Goal: Task Accomplishment & Management: Use online tool/utility

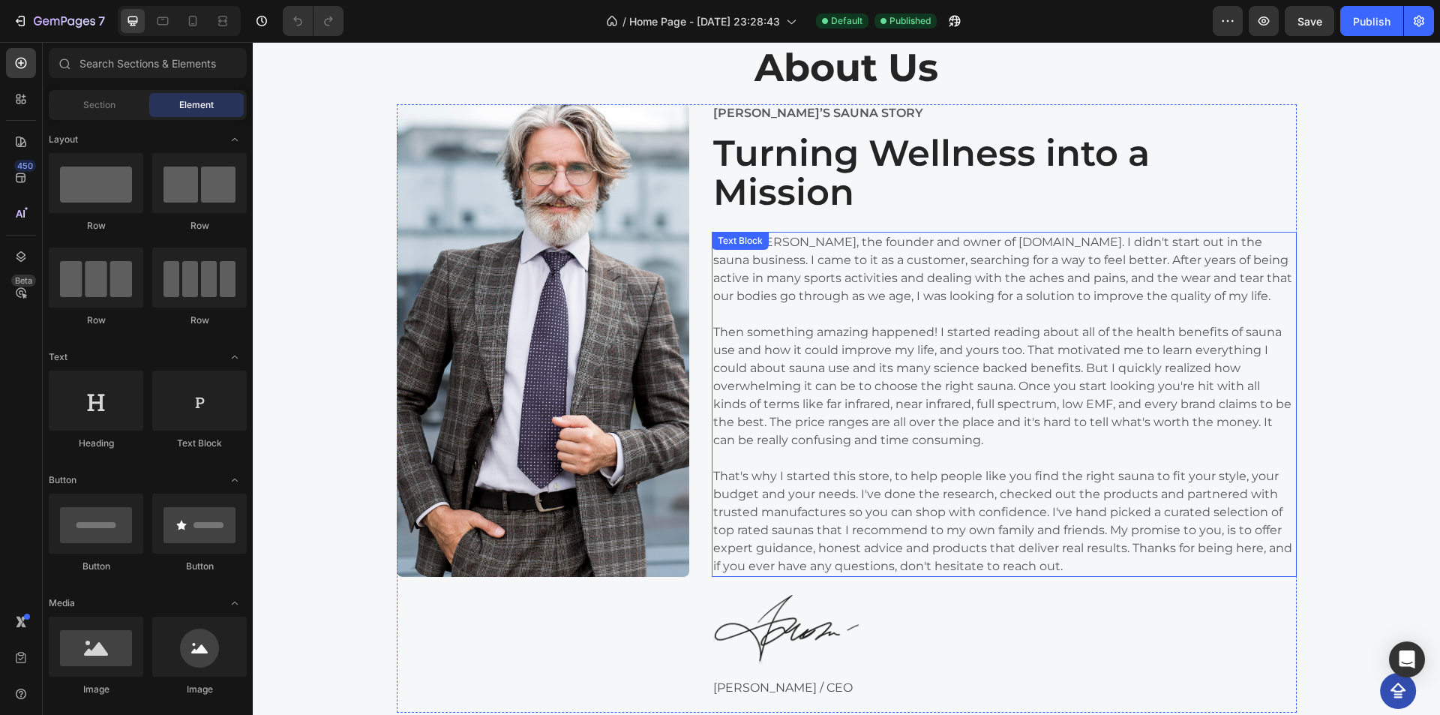
scroll to position [3150, 0]
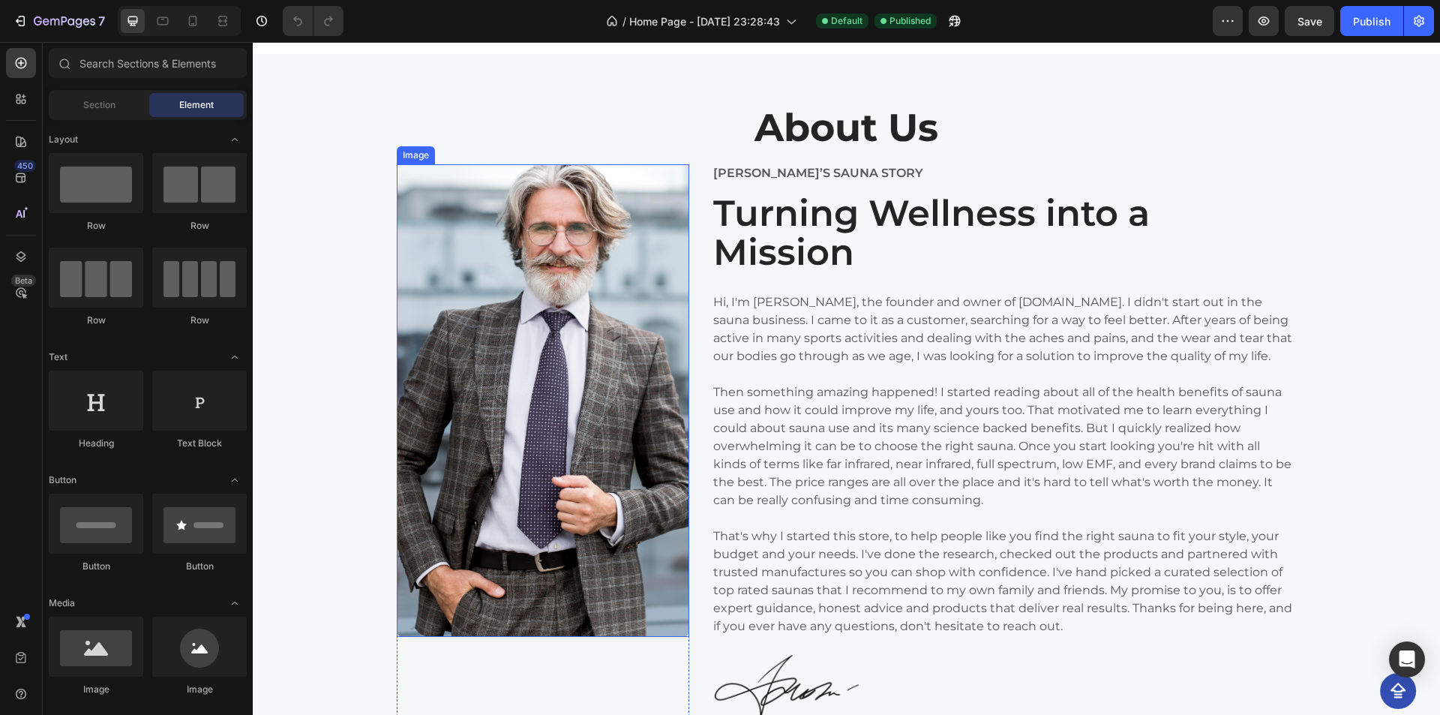
click at [457, 472] on img at bounding box center [543, 400] width 292 height 472
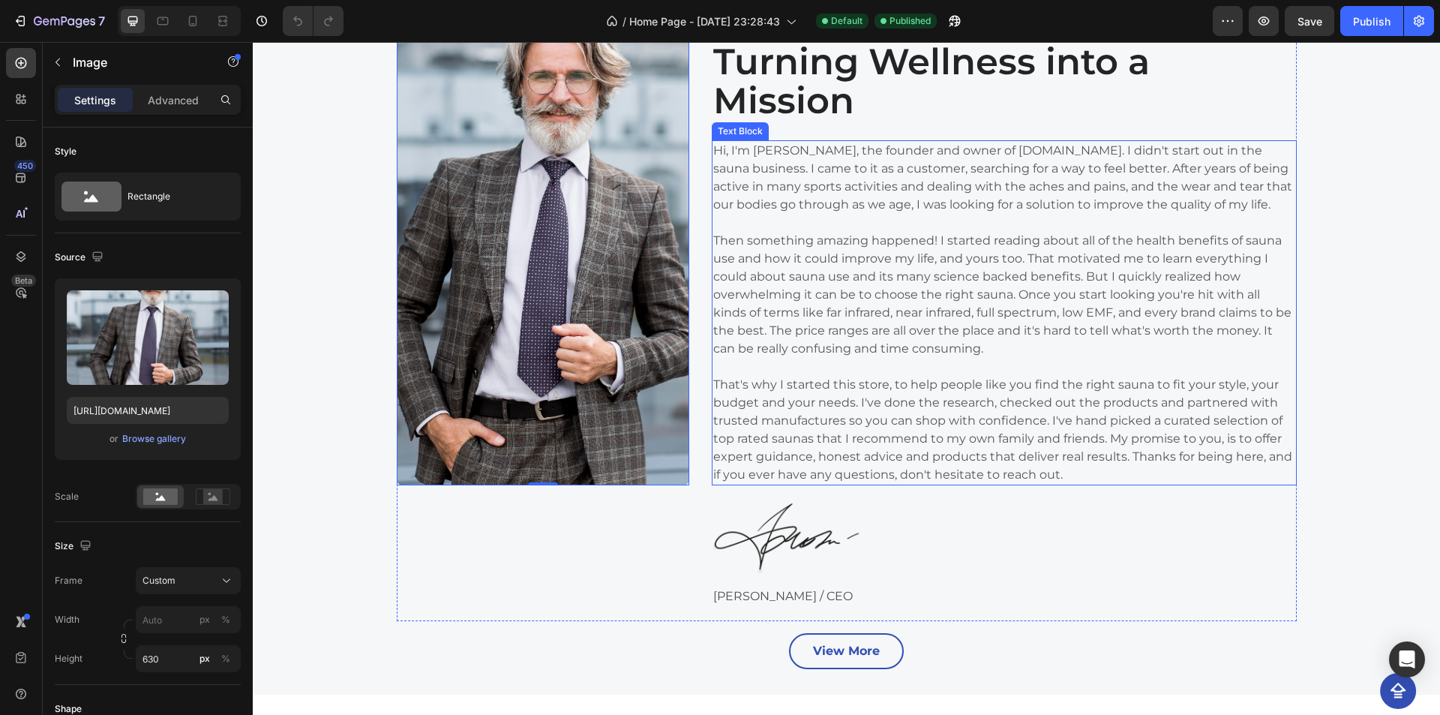
scroll to position [3375, 0]
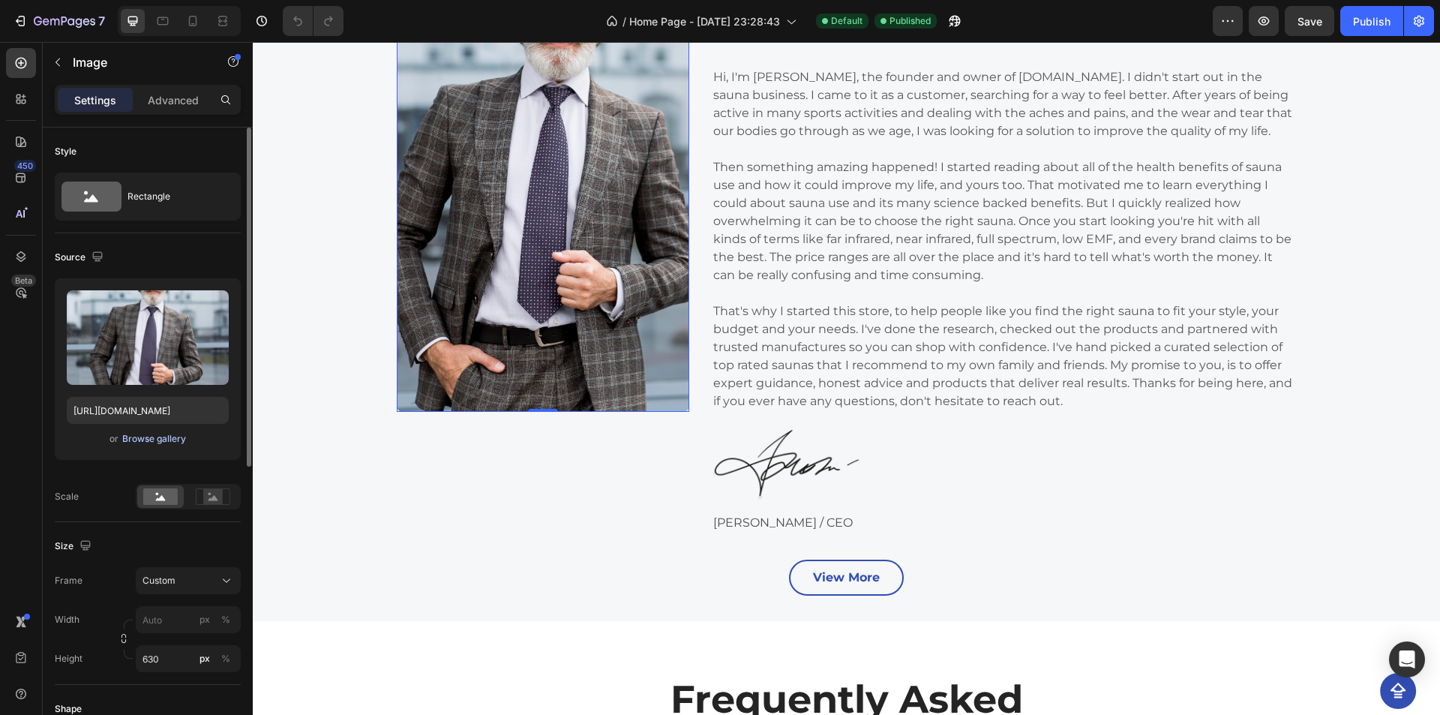
click at [168, 445] on div "Browse gallery" at bounding box center [154, 438] width 64 height 13
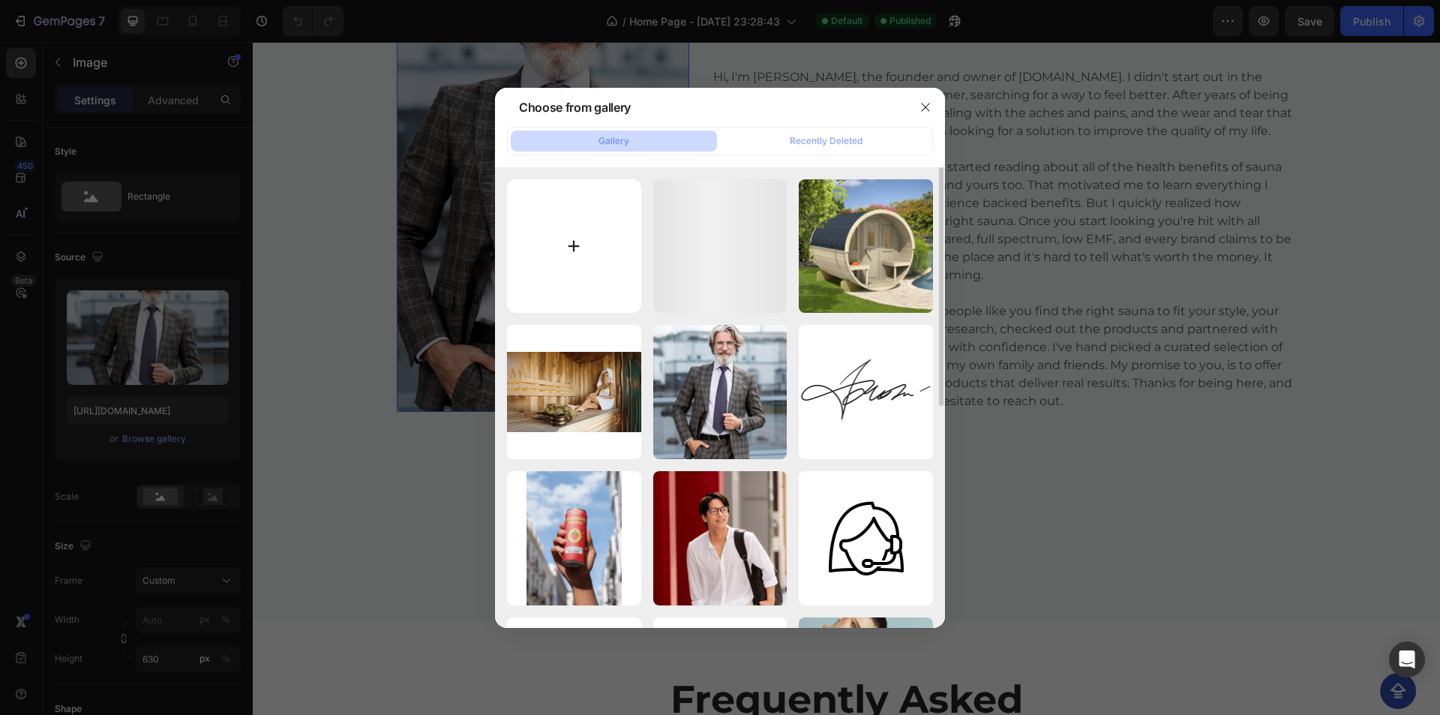
click at [583, 241] on input "file" at bounding box center [574, 246] width 134 height 134
type input "C:\fakepath\[PERSON_NAME]-a-[PERSON_NAME].png"
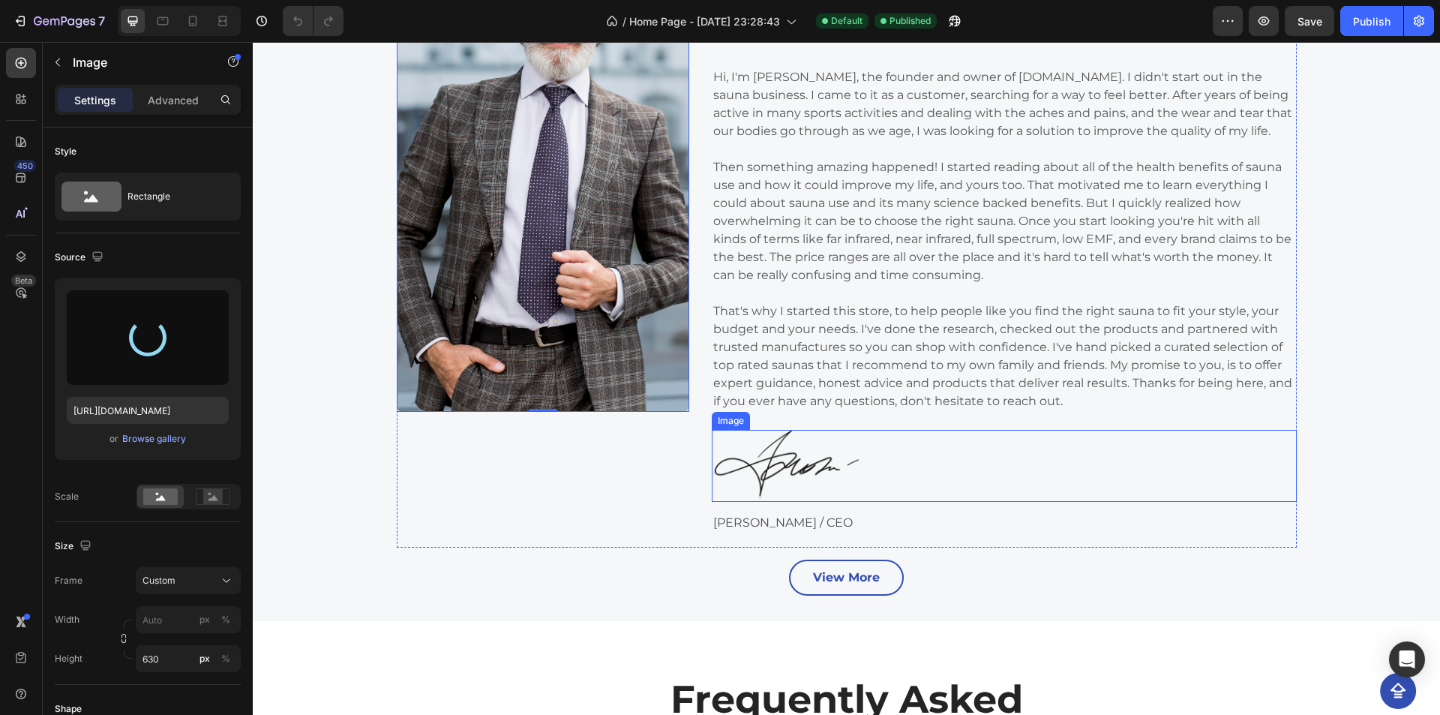
type input "[URL][DOMAIN_NAME]"
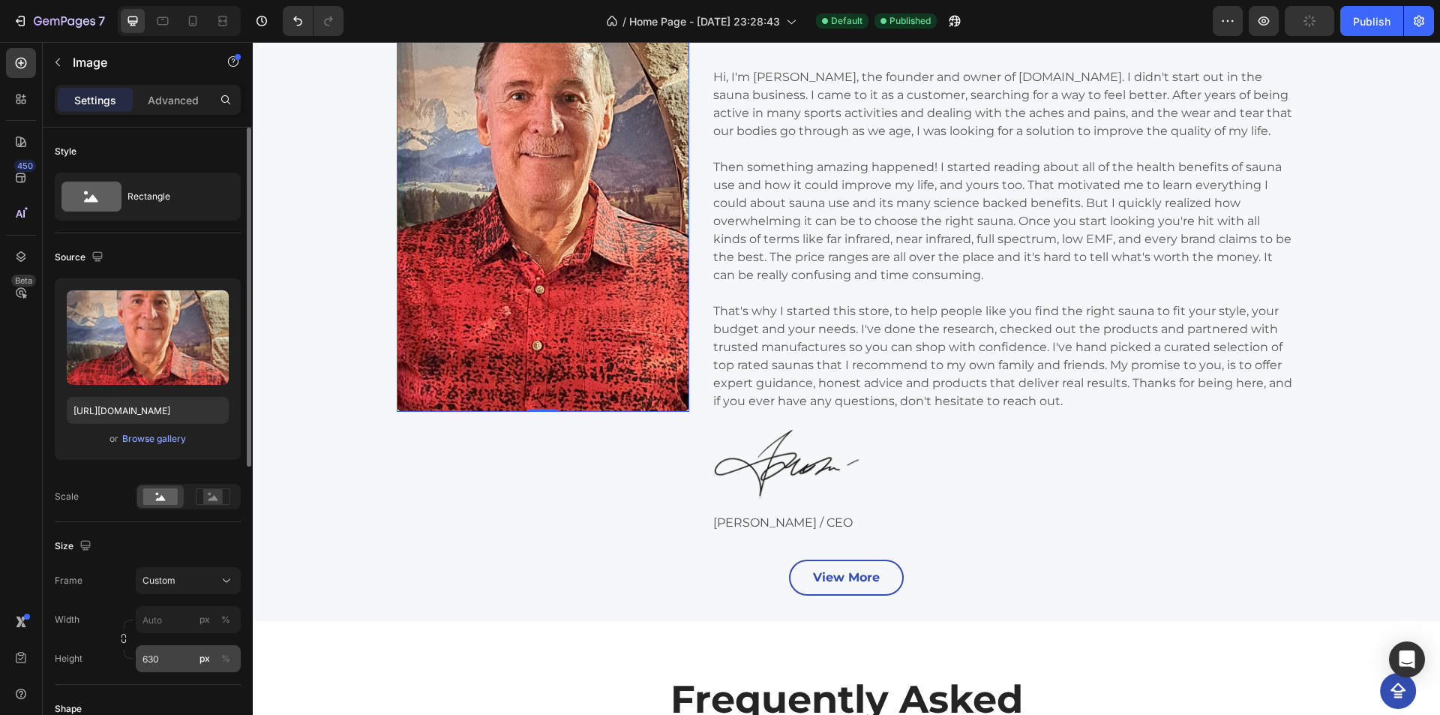
scroll to position [75, 0]
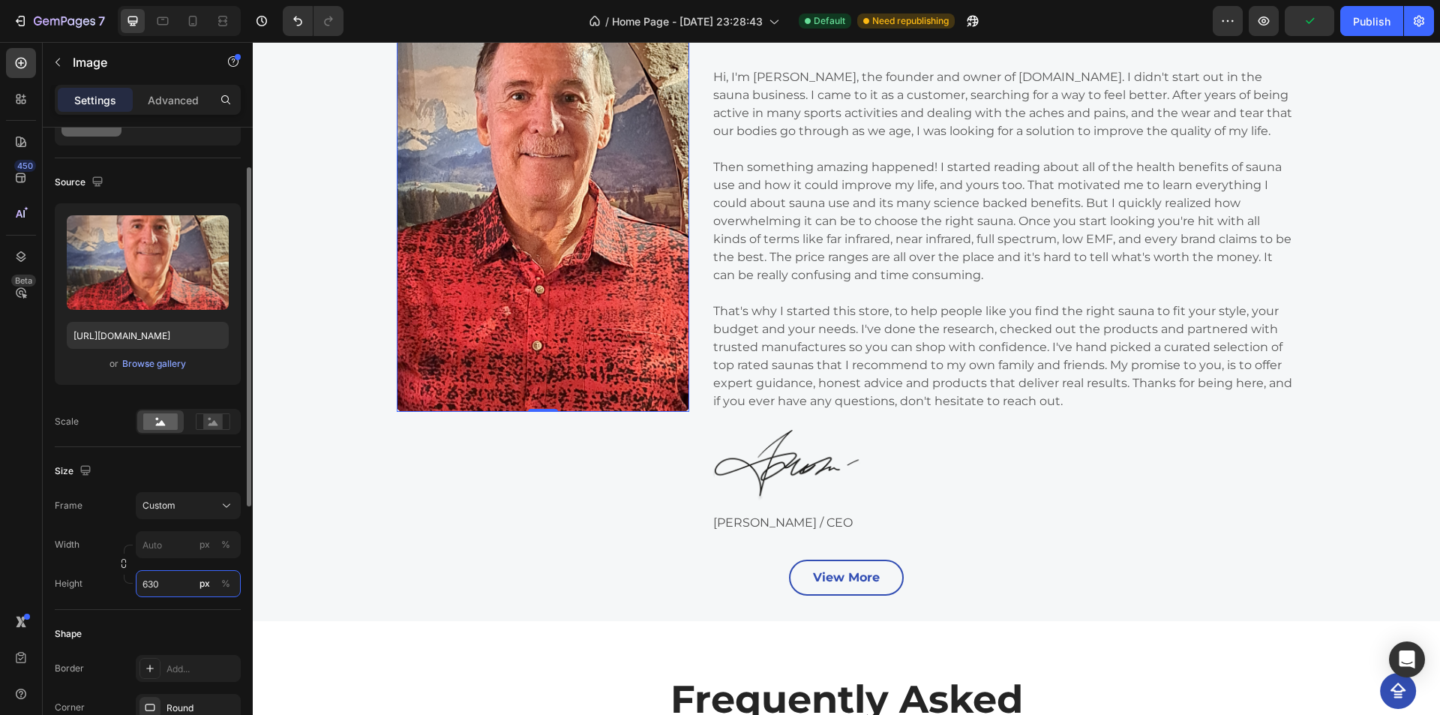
click at [181, 580] on input "630" at bounding box center [188, 583] width 105 height 27
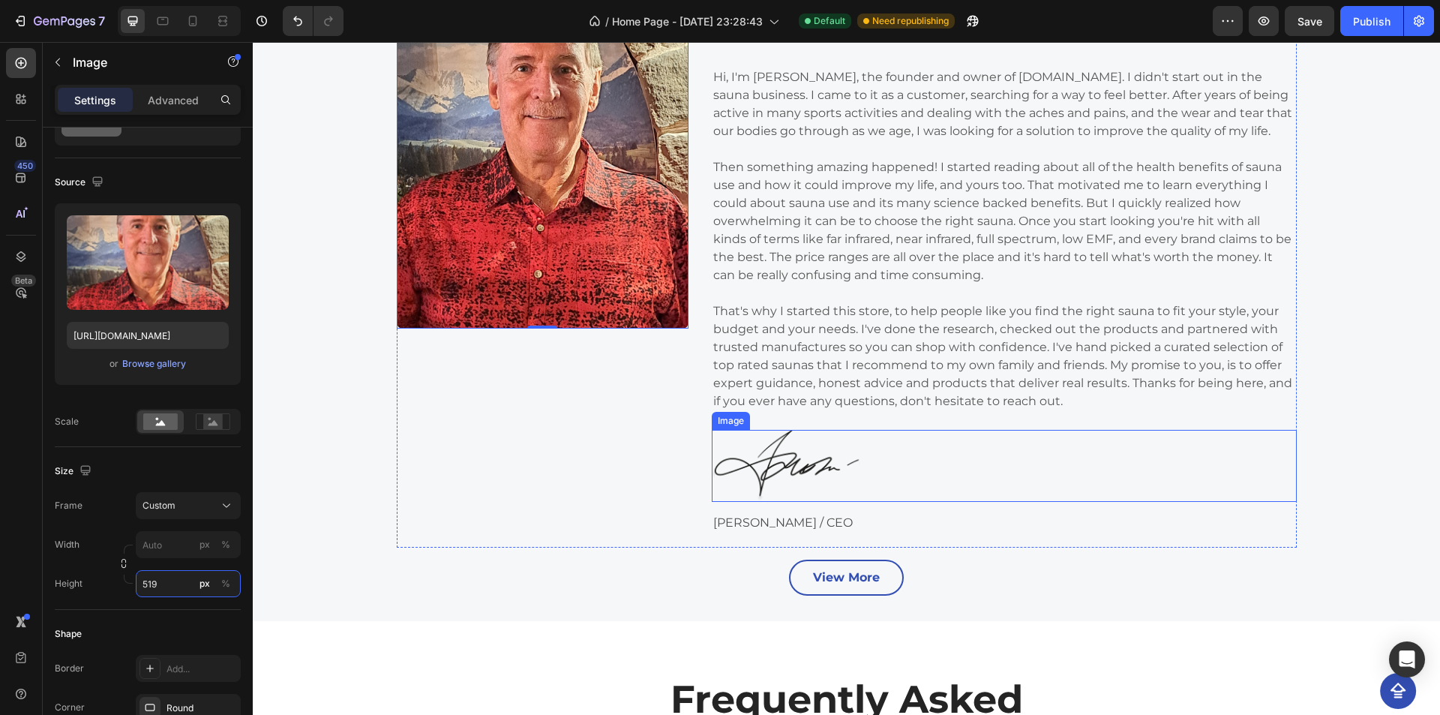
type input "518"
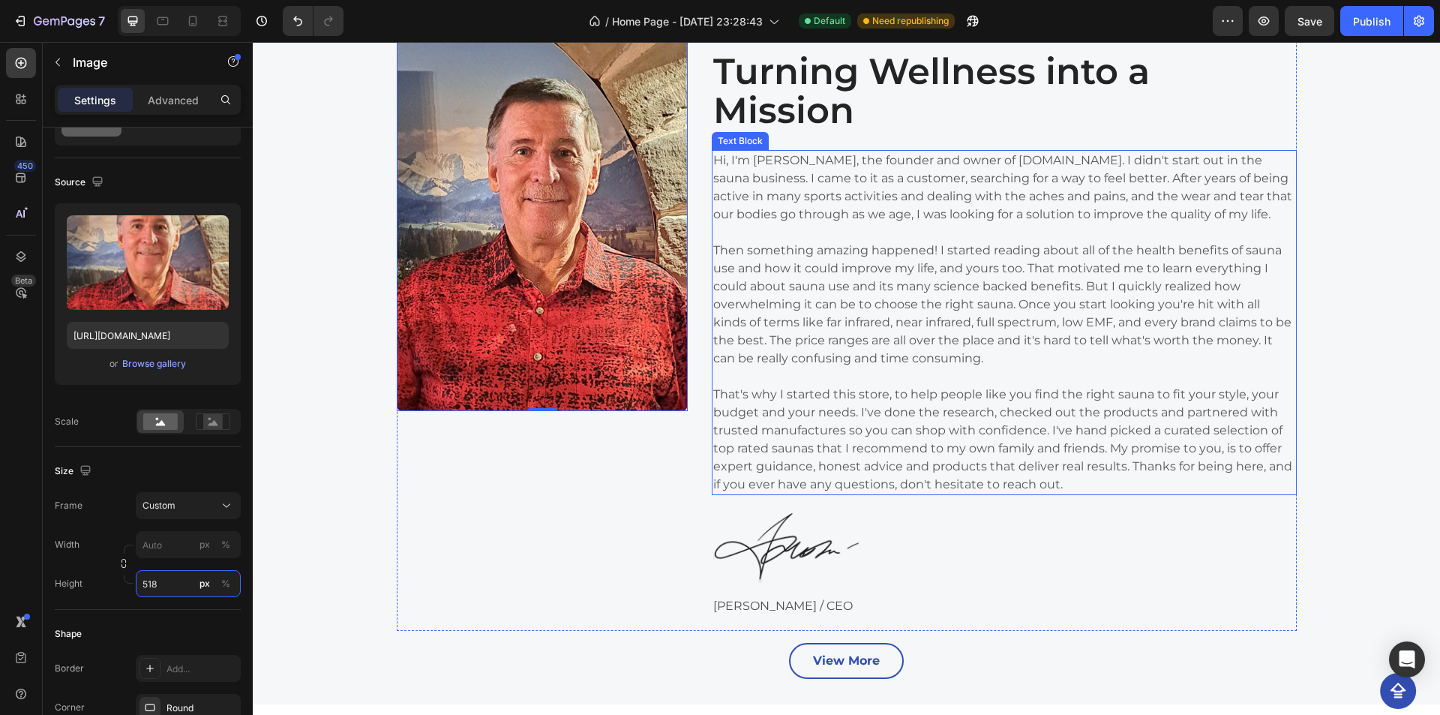
scroll to position [3225, 0]
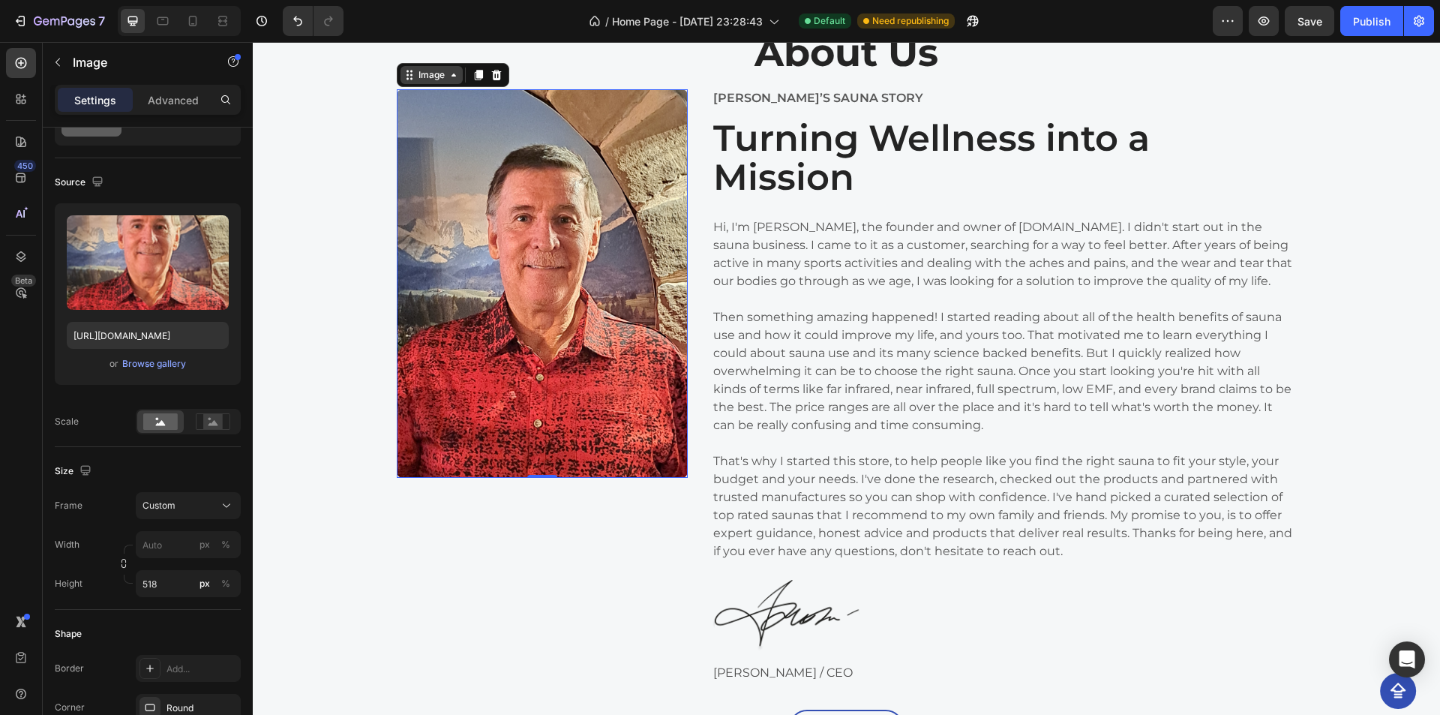
click at [448, 75] on icon at bounding box center [454, 75] width 12 height 12
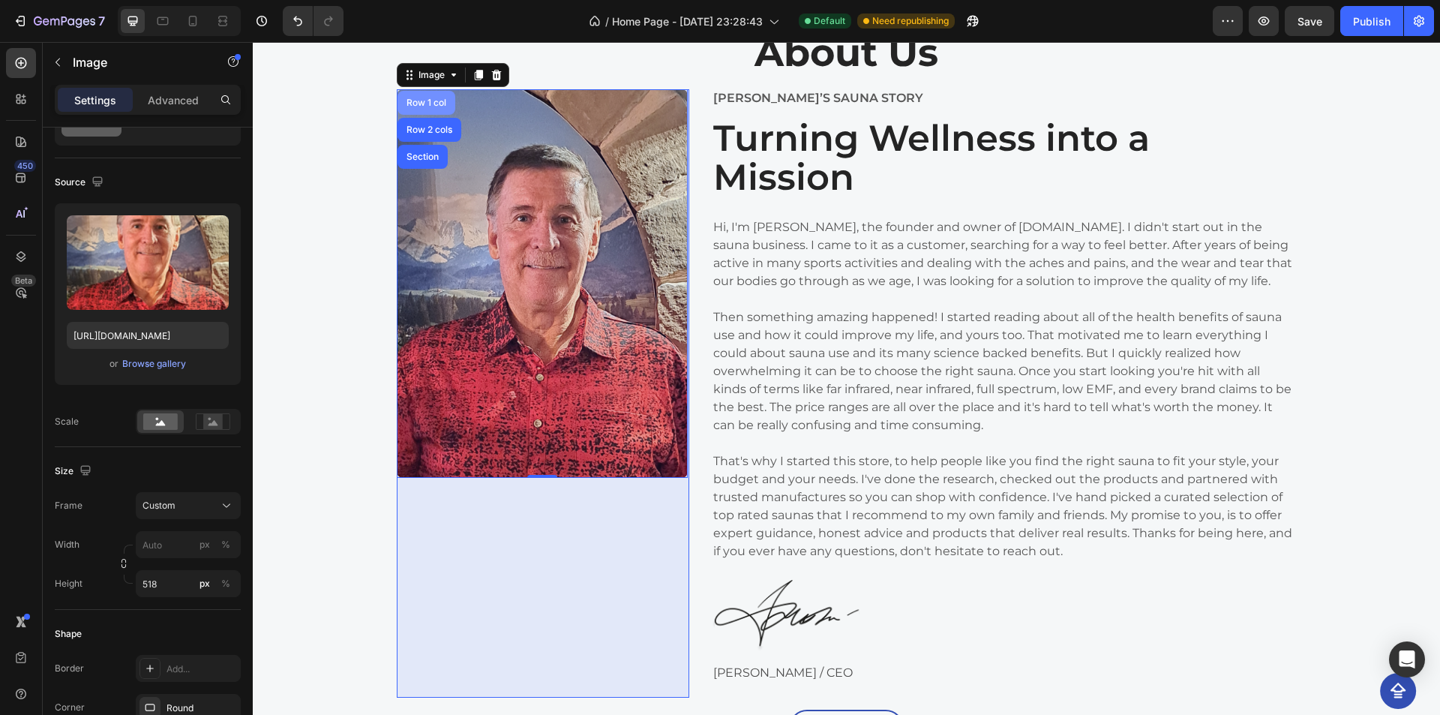
click at [433, 111] on div "Row 1 col" at bounding box center [426, 103] width 58 height 24
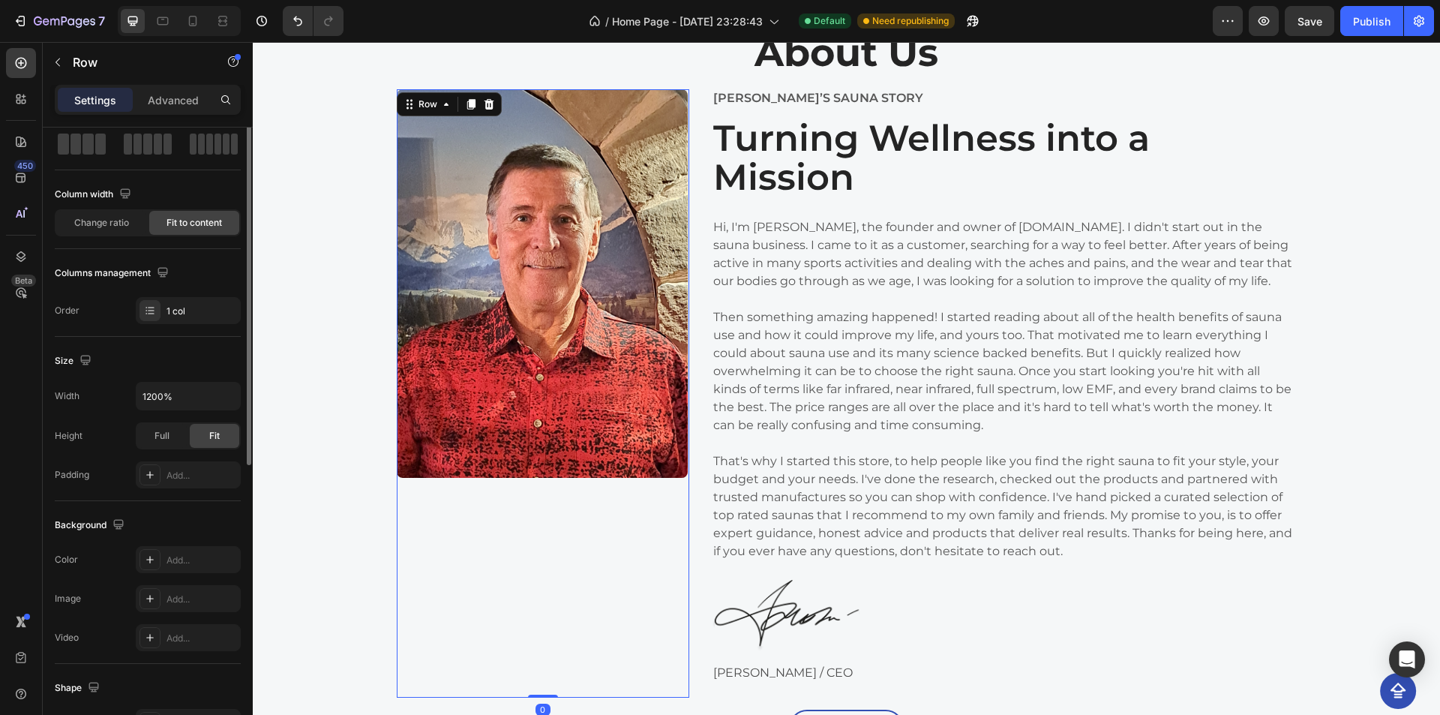
scroll to position [0, 0]
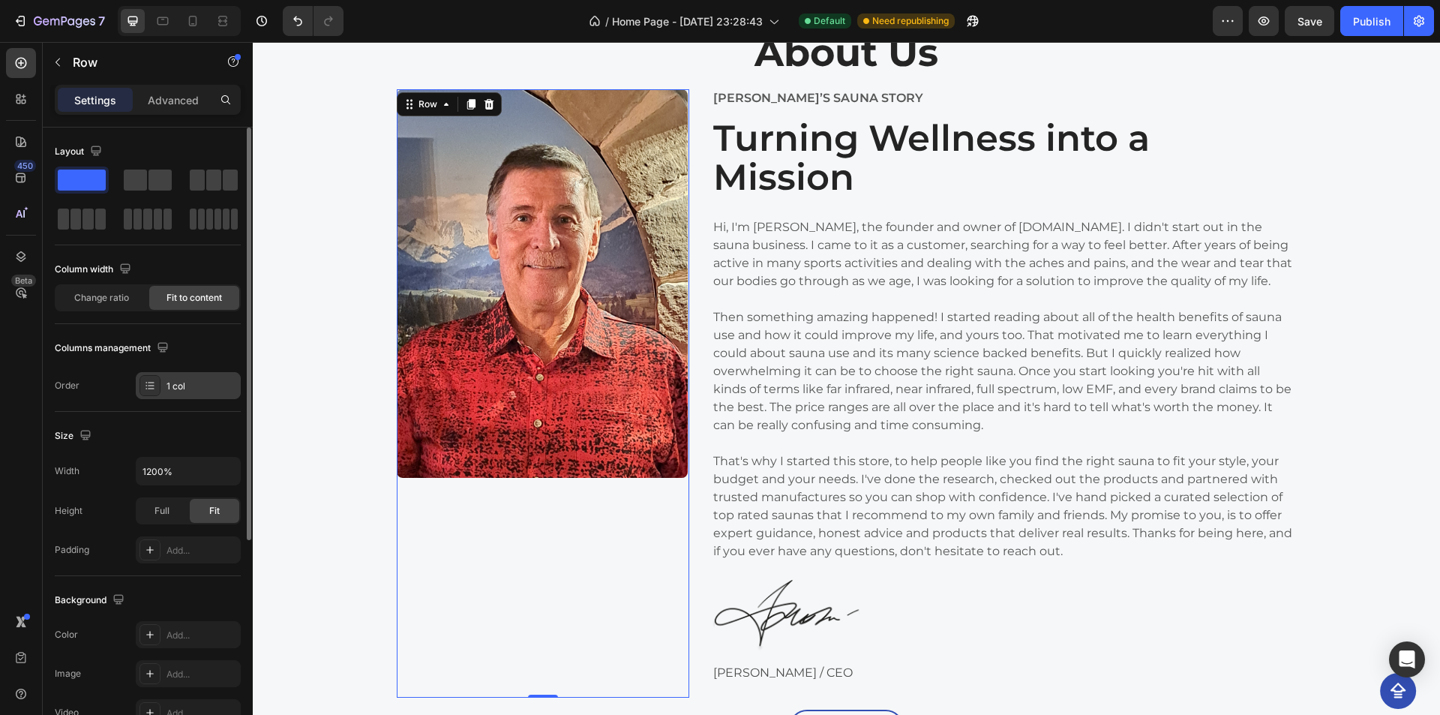
click at [173, 390] on div "1 col" at bounding box center [201, 385] width 70 height 13
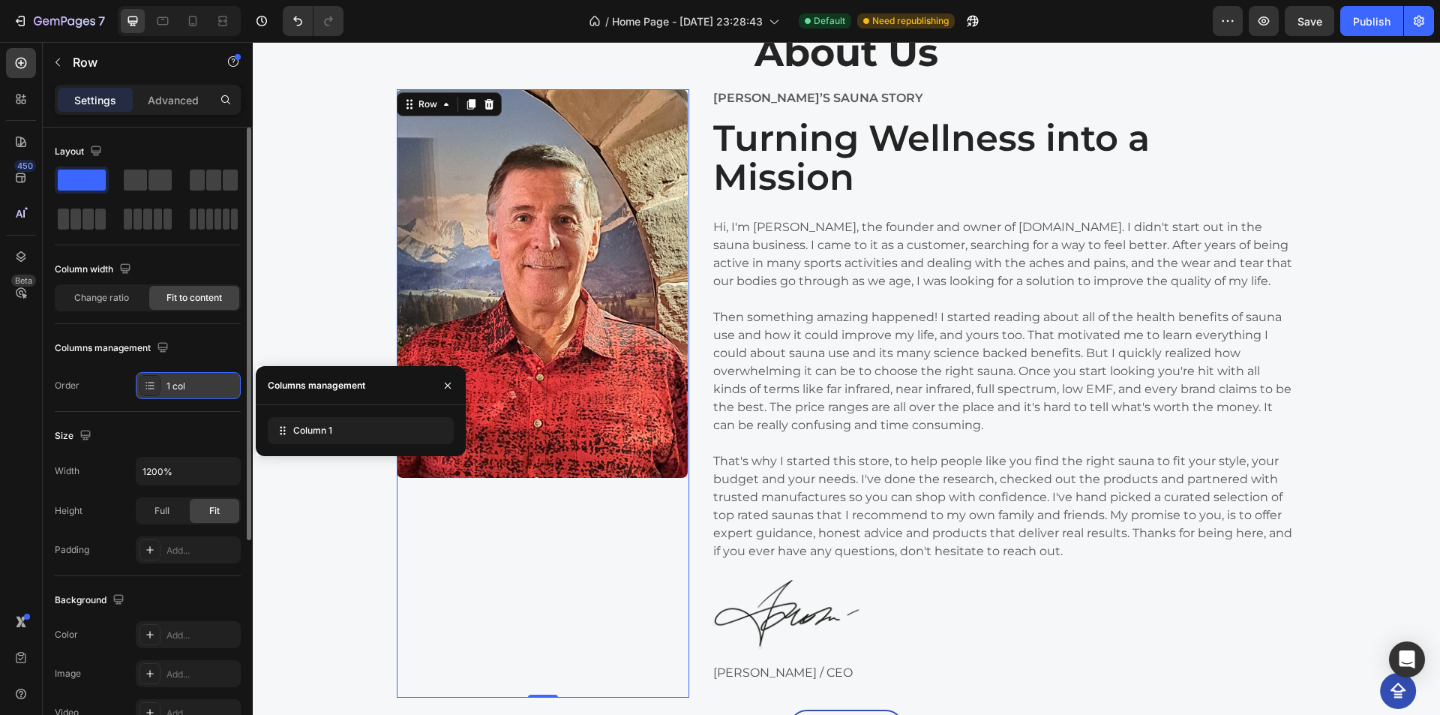
click at [173, 390] on div "1 col" at bounding box center [201, 385] width 70 height 13
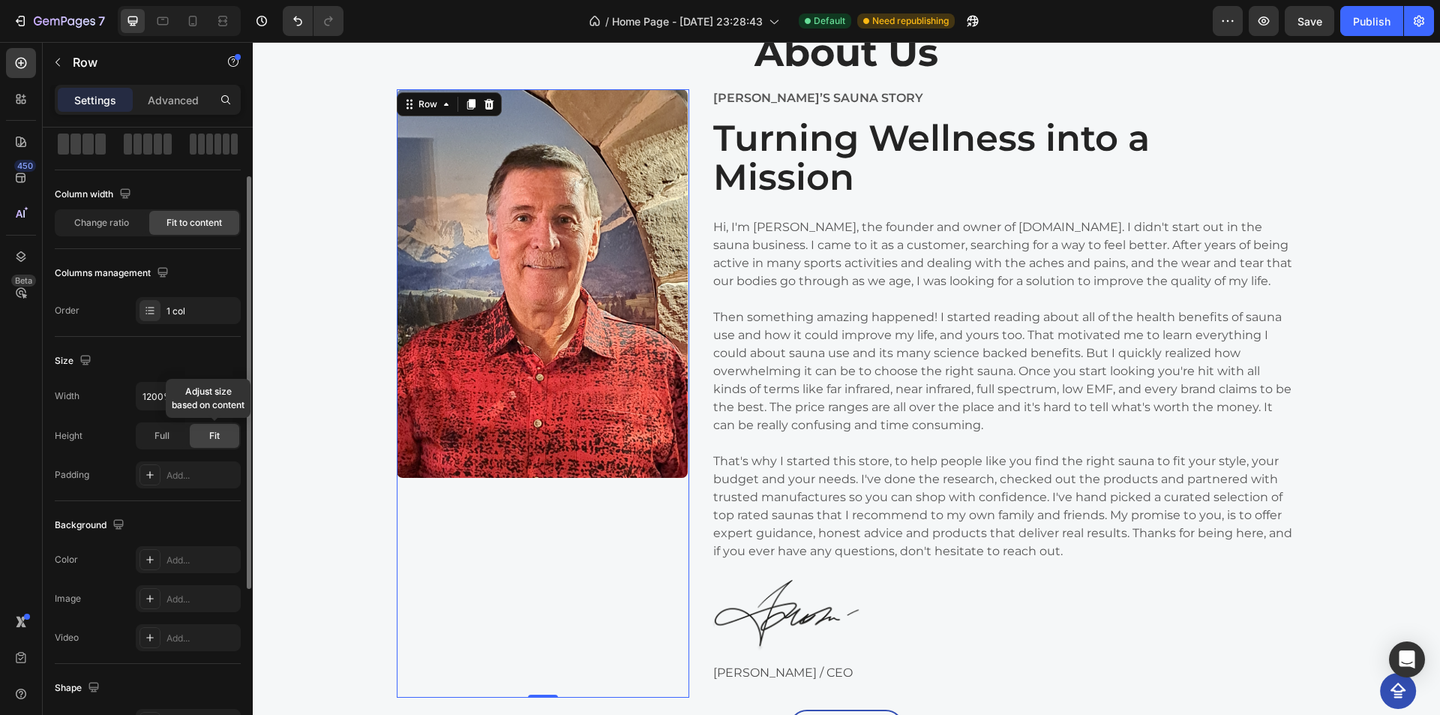
scroll to position [150, 0]
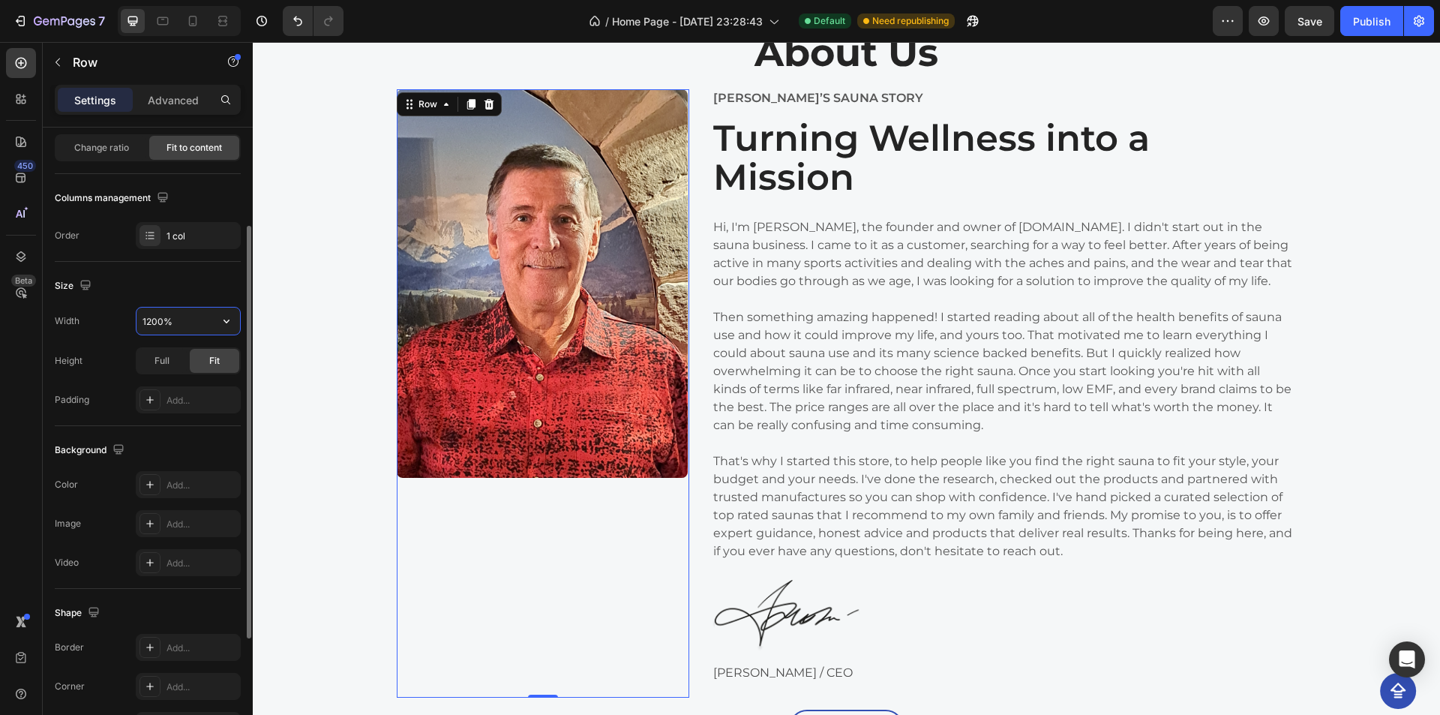
click at [184, 319] on input "1200%" at bounding box center [187, 320] width 103 height 27
click at [177, 296] on div "Size" at bounding box center [148, 286] width 186 height 24
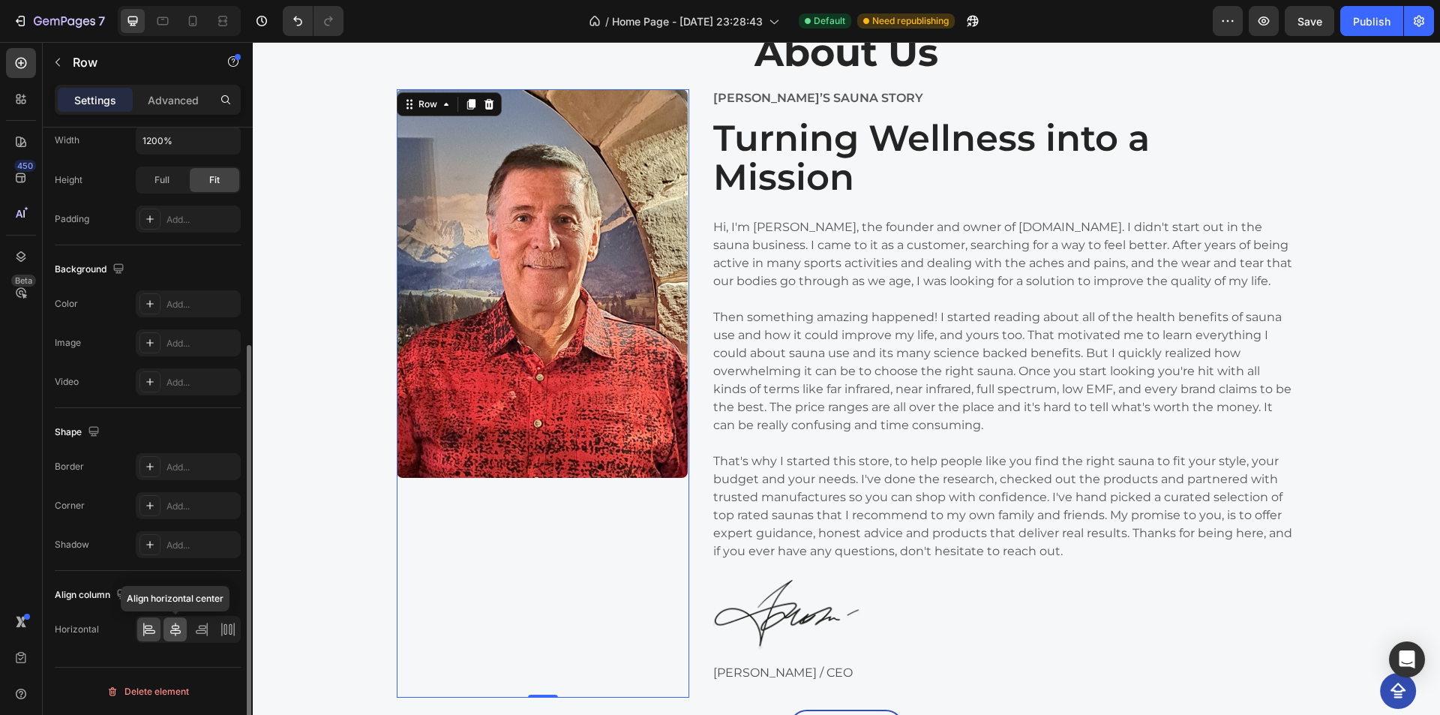
click at [175, 620] on div at bounding box center [174, 629] width 23 height 24
click at [145, 628] on icon at bounding box center [149, 629] width 15 height 15
click at [165, 628] on div at bounding box center [174, 629] width 23 height 24
click at [208, 631] on icon at bounding box center [201, 629] width 15 height 15
click at [226, 631] on icon at bounding box center [224, 629] width 3 height 10
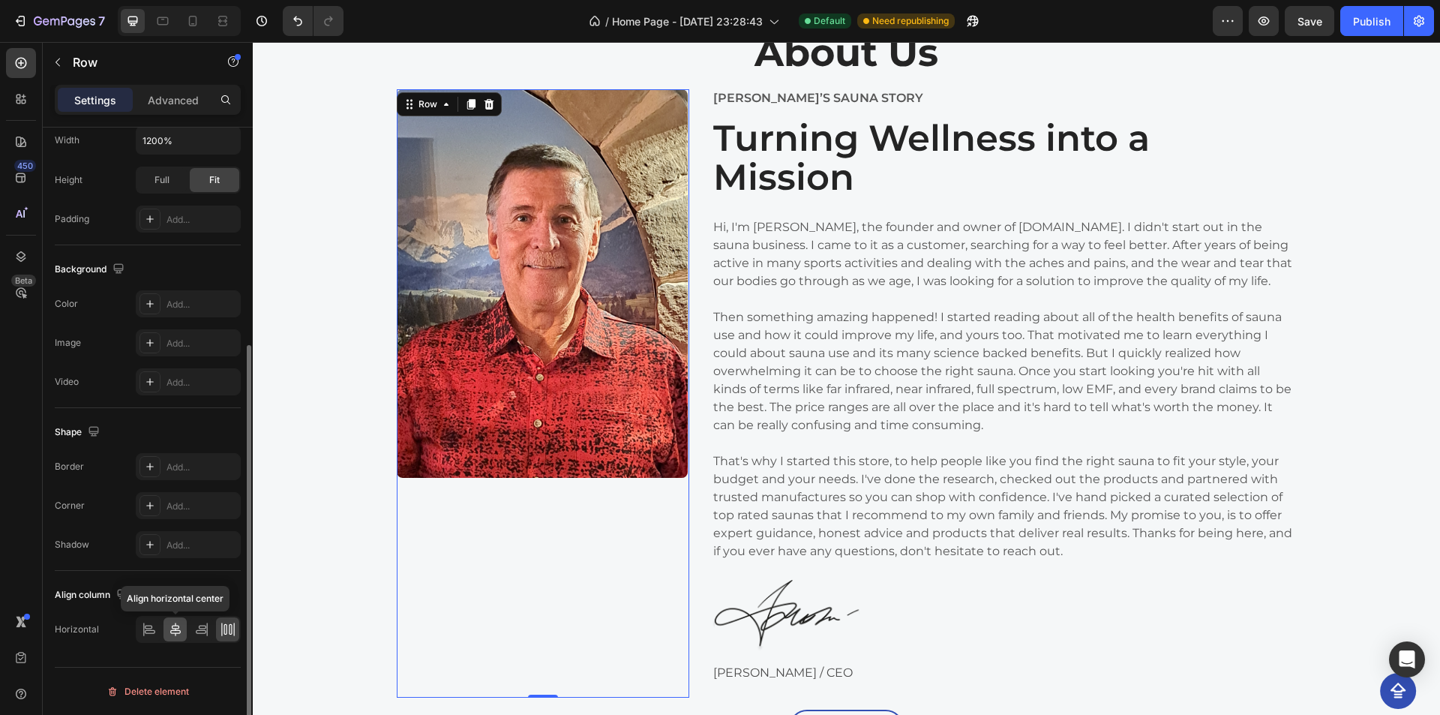
click at [181, 634] on icon at bounding box center [175, 629] width 15 height 15
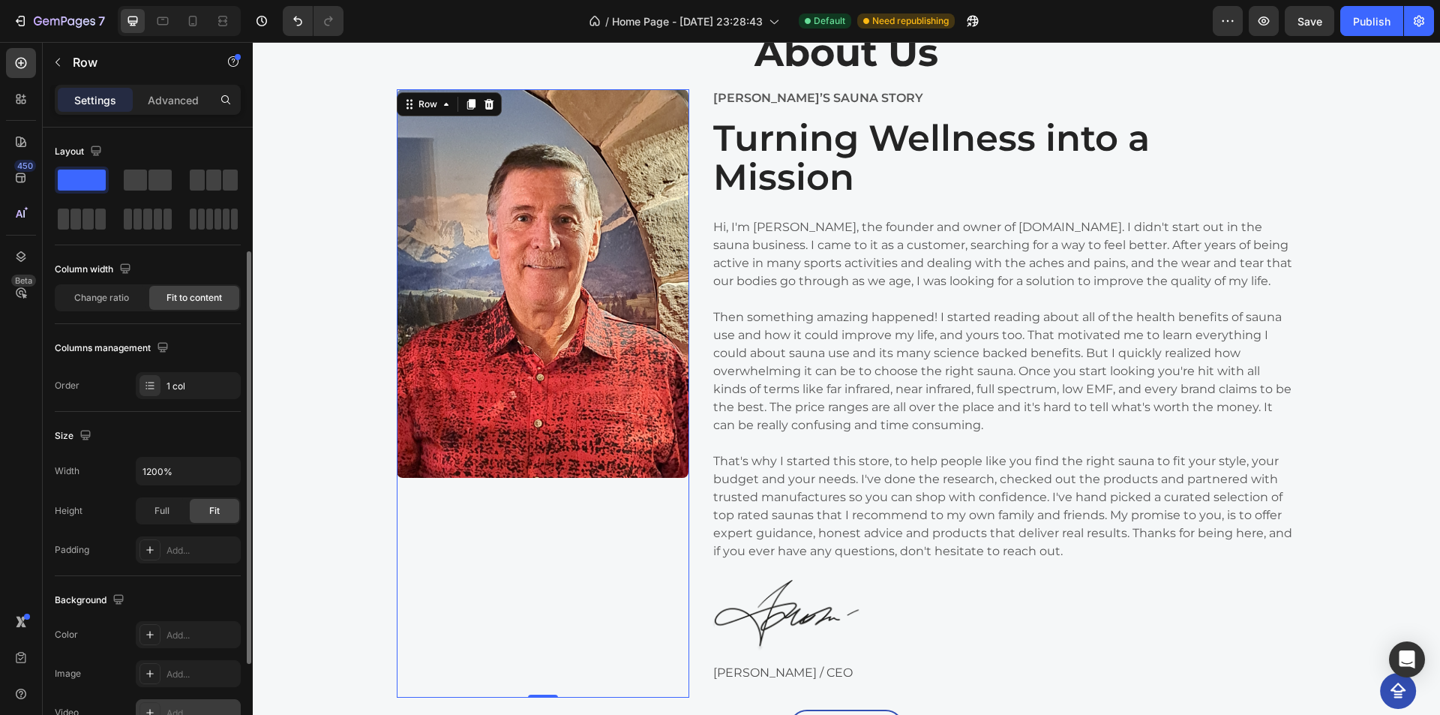
scroll to position [150, 0]
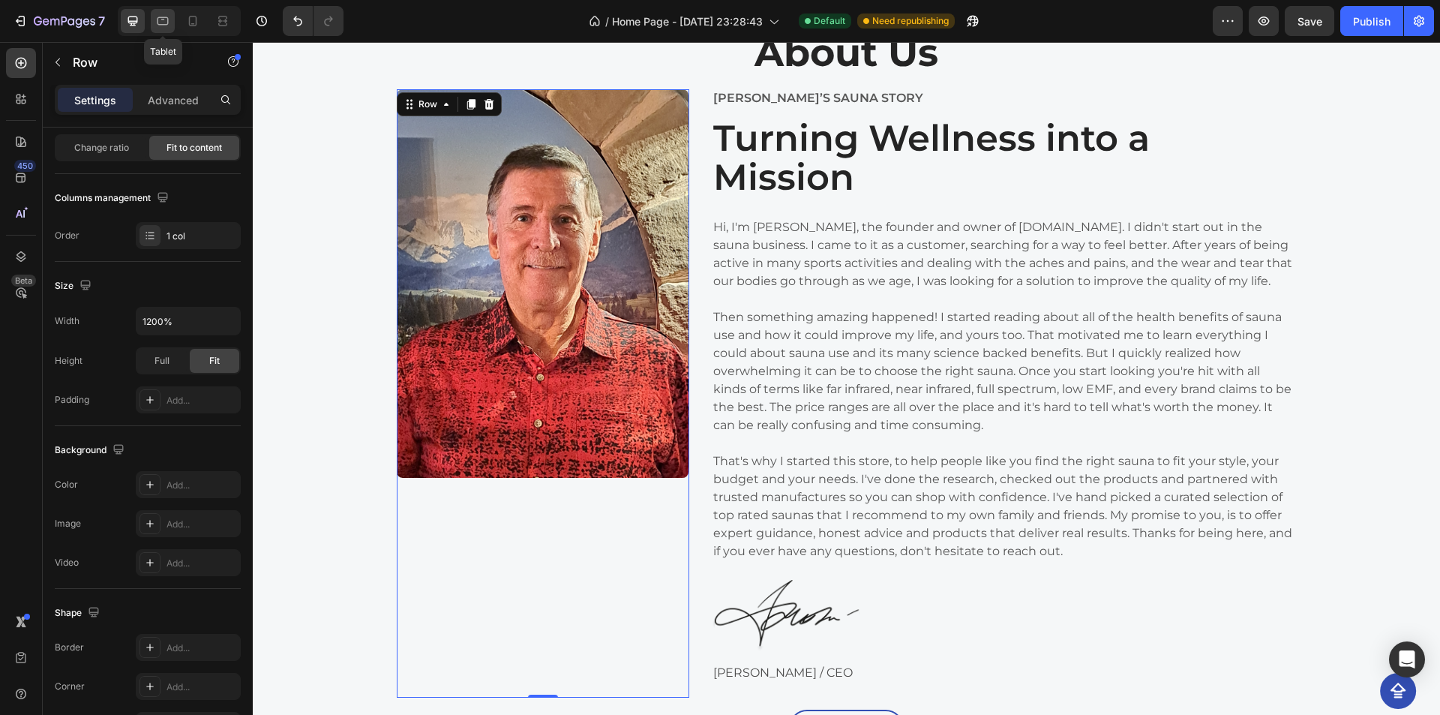
click at [168, 24] on icon at bounding box center [162, 20] width 15 height 15
type input "100%"
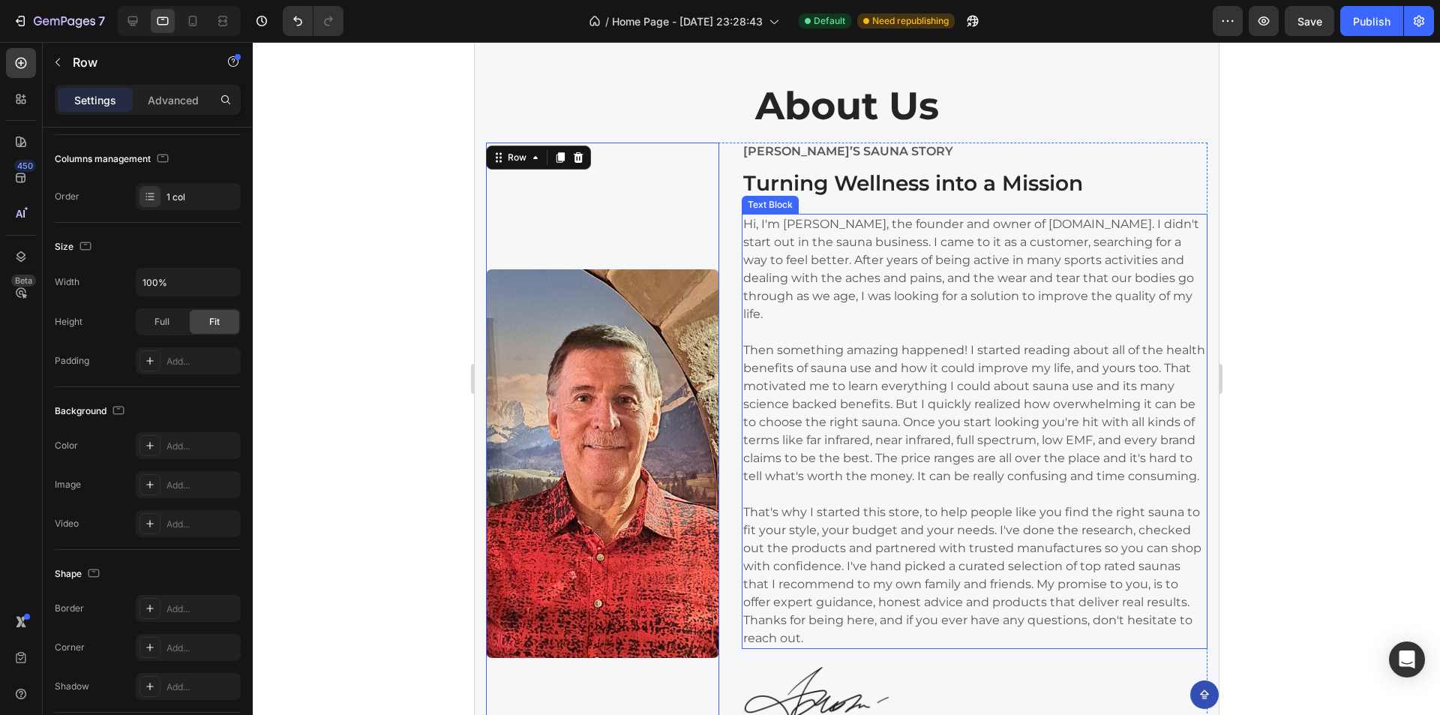
scroll to position [3196, 0]
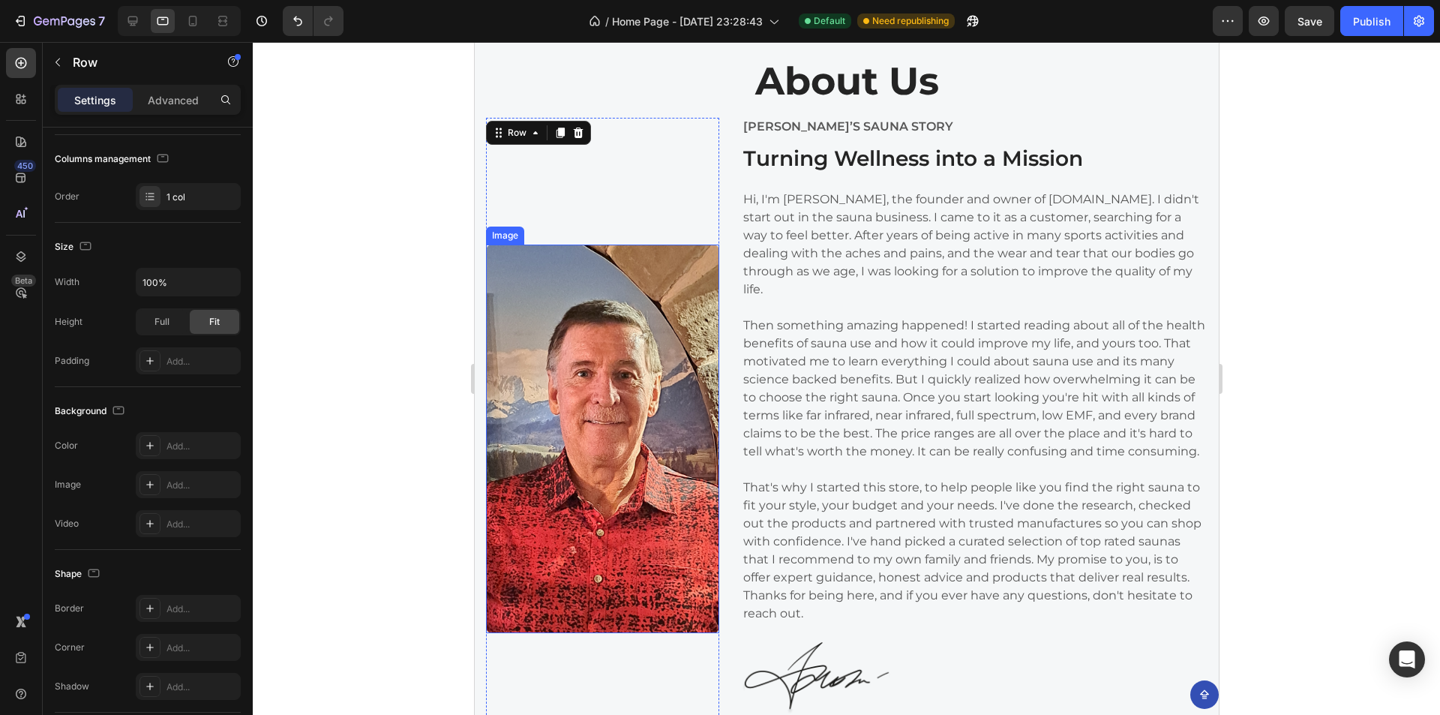
click at [567, 327] on img at bounding box center [601, 438] width 233 height 388
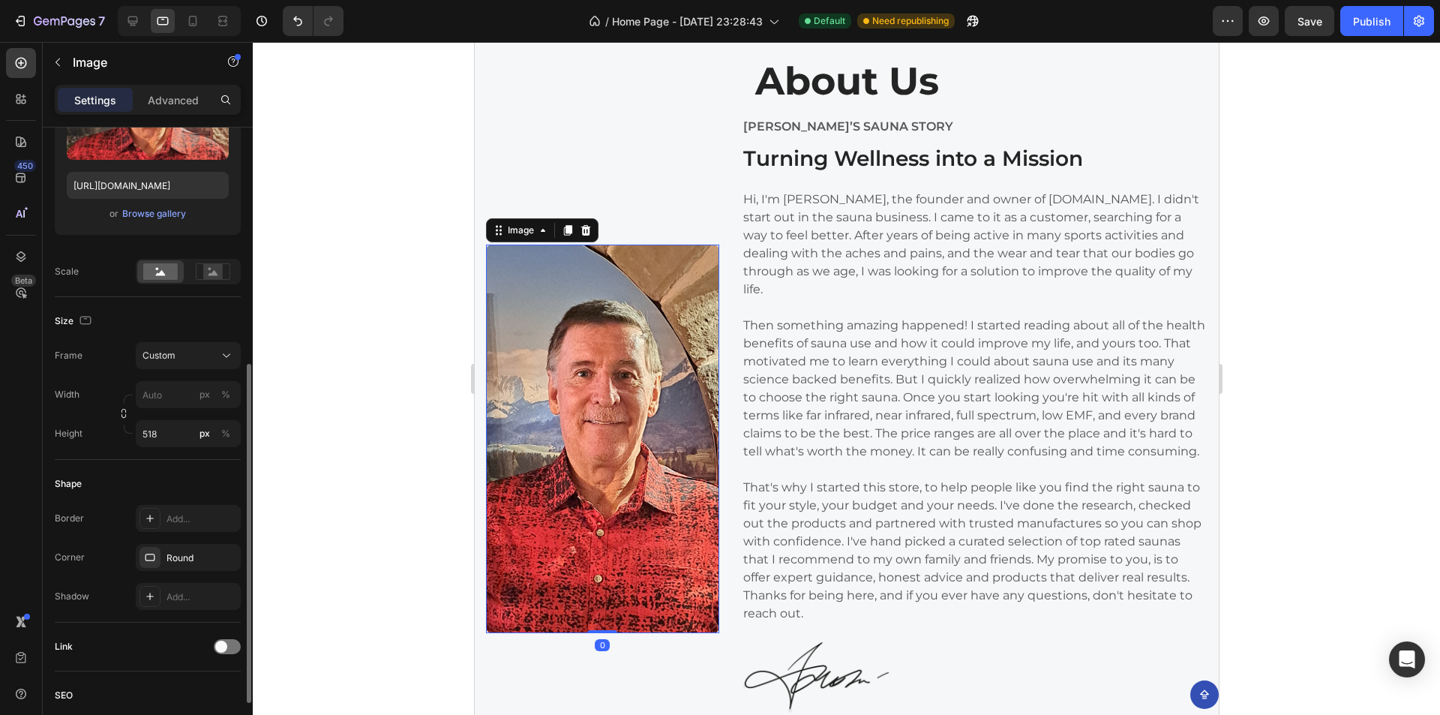
scroll to position [300, 0]
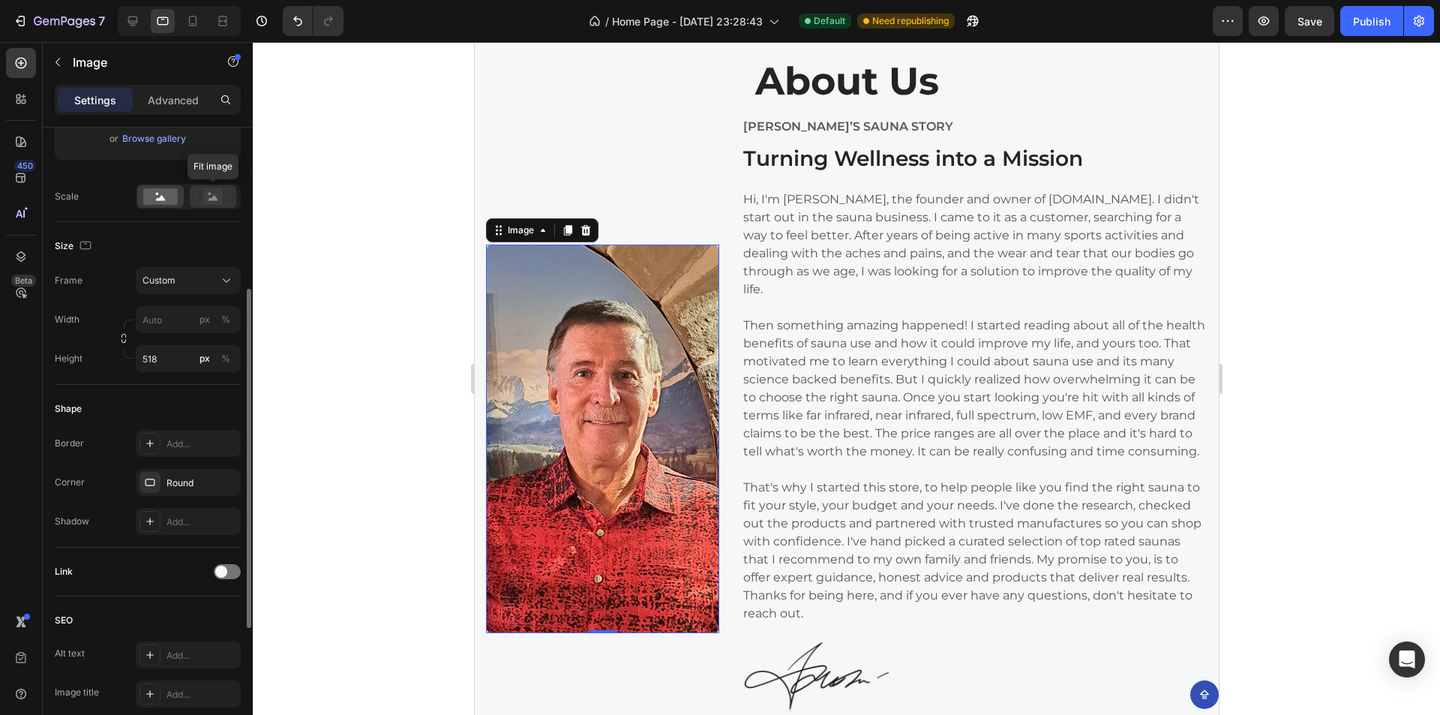
click at [216, 196] on rect at bounding box center [212, 196] width 19 height 15
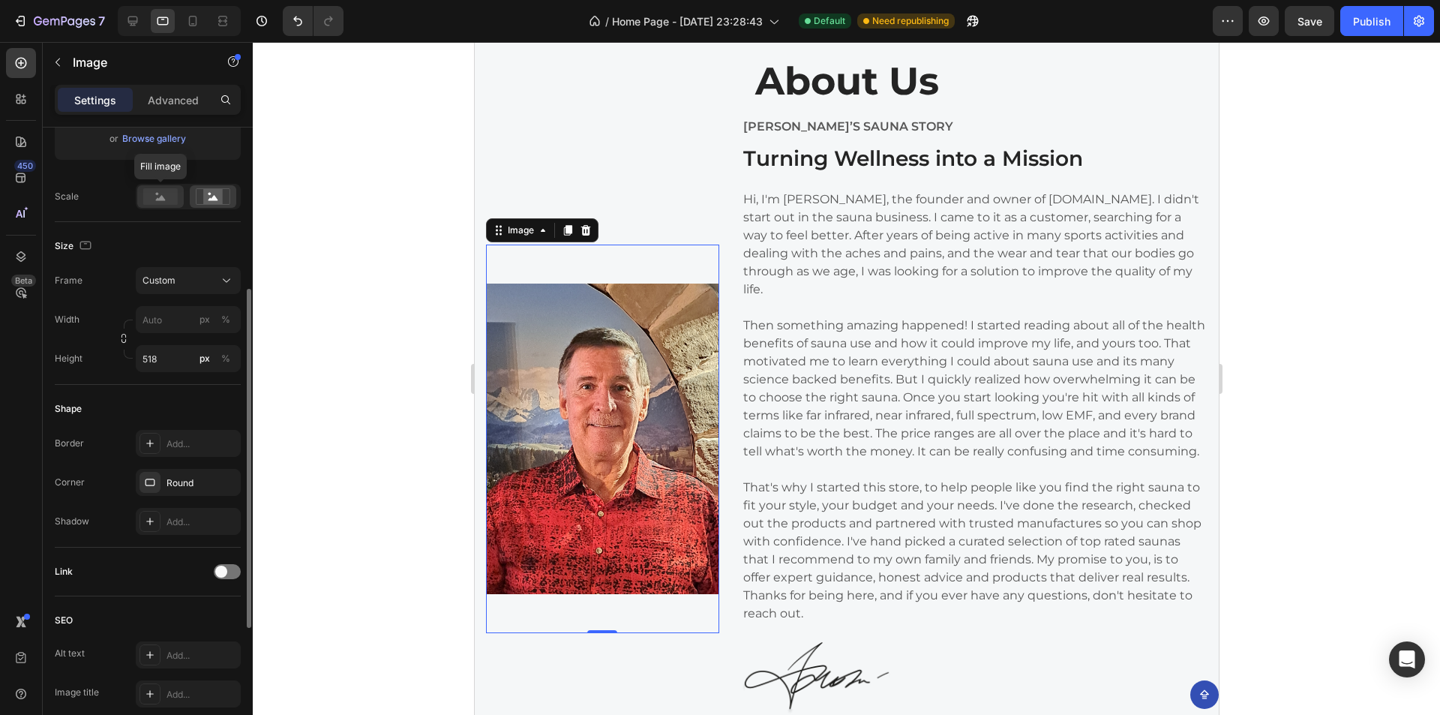
click at [164, 202] on rect at bounding box center [160, 196] width 34 height 16
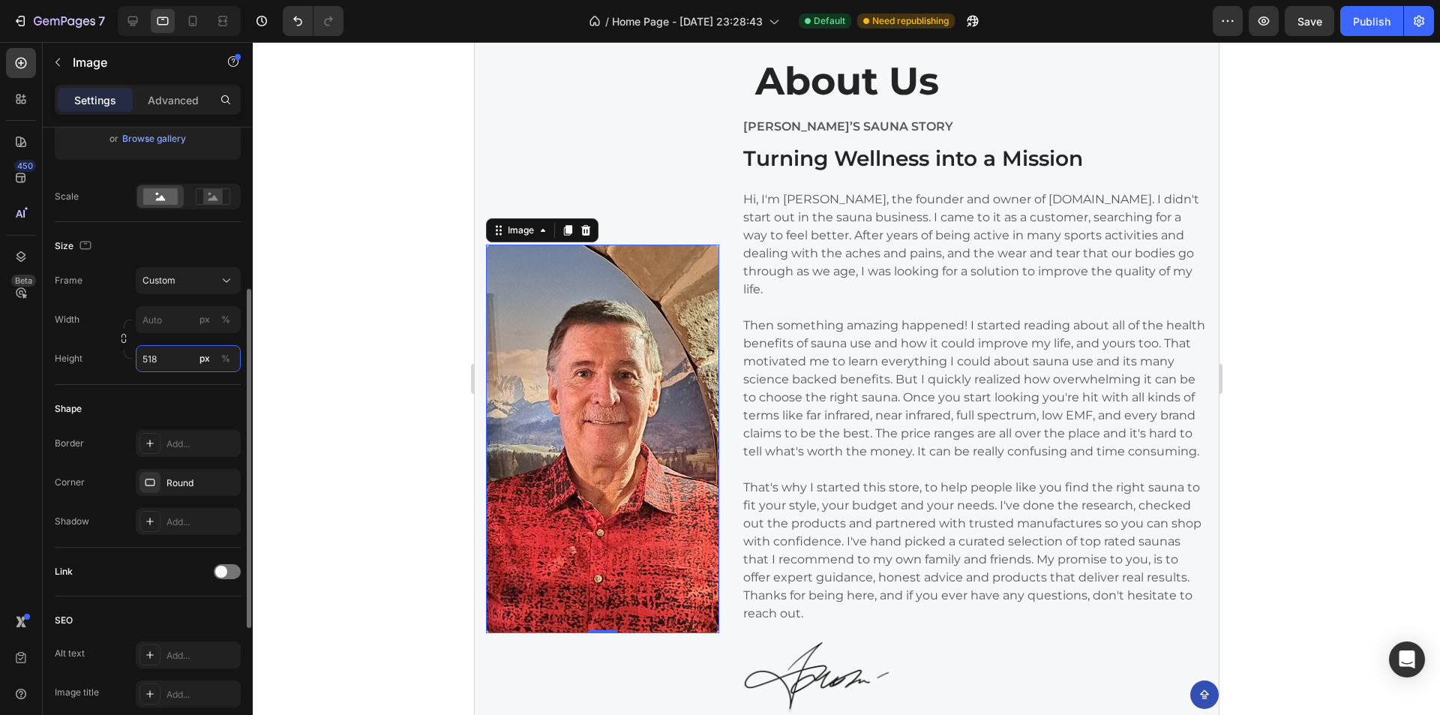
click at [183, 367] on input "518" at bounding box center [188, 358] width 105 height 27
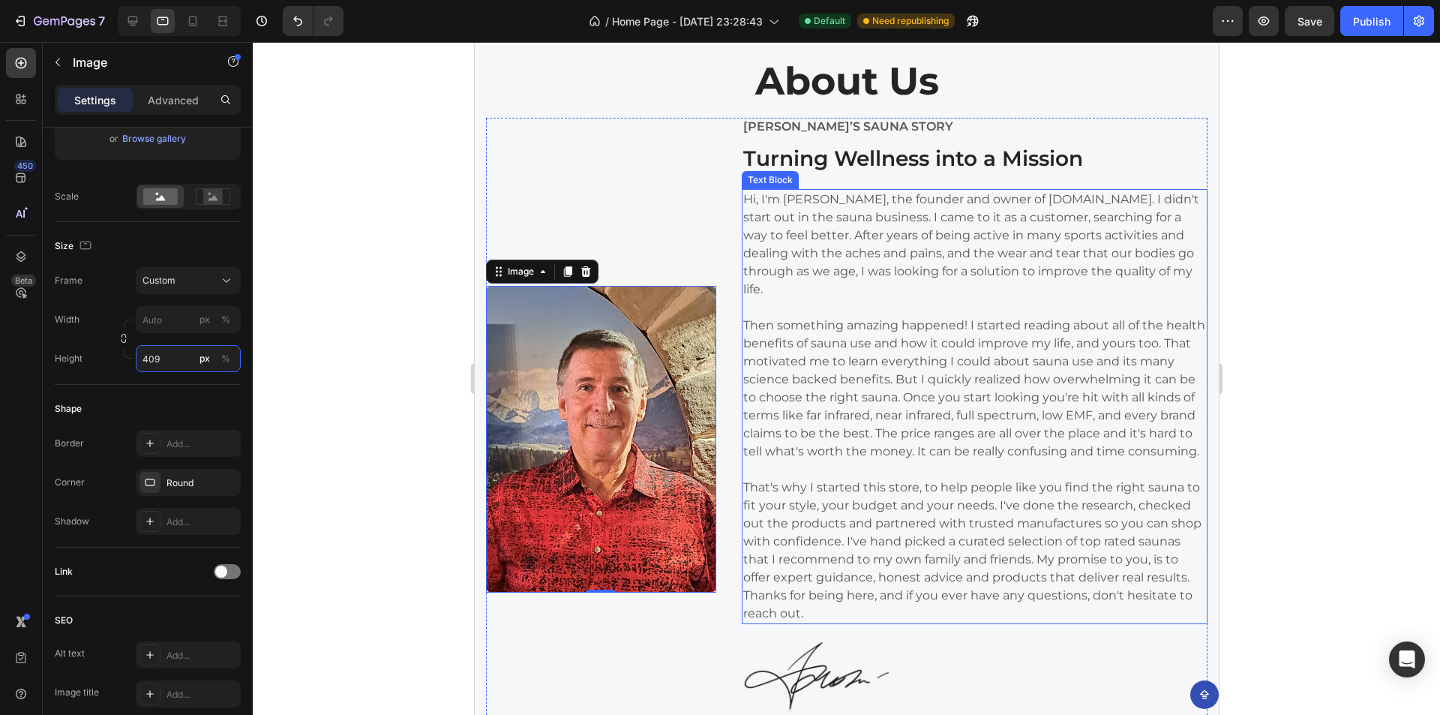
type input "408"
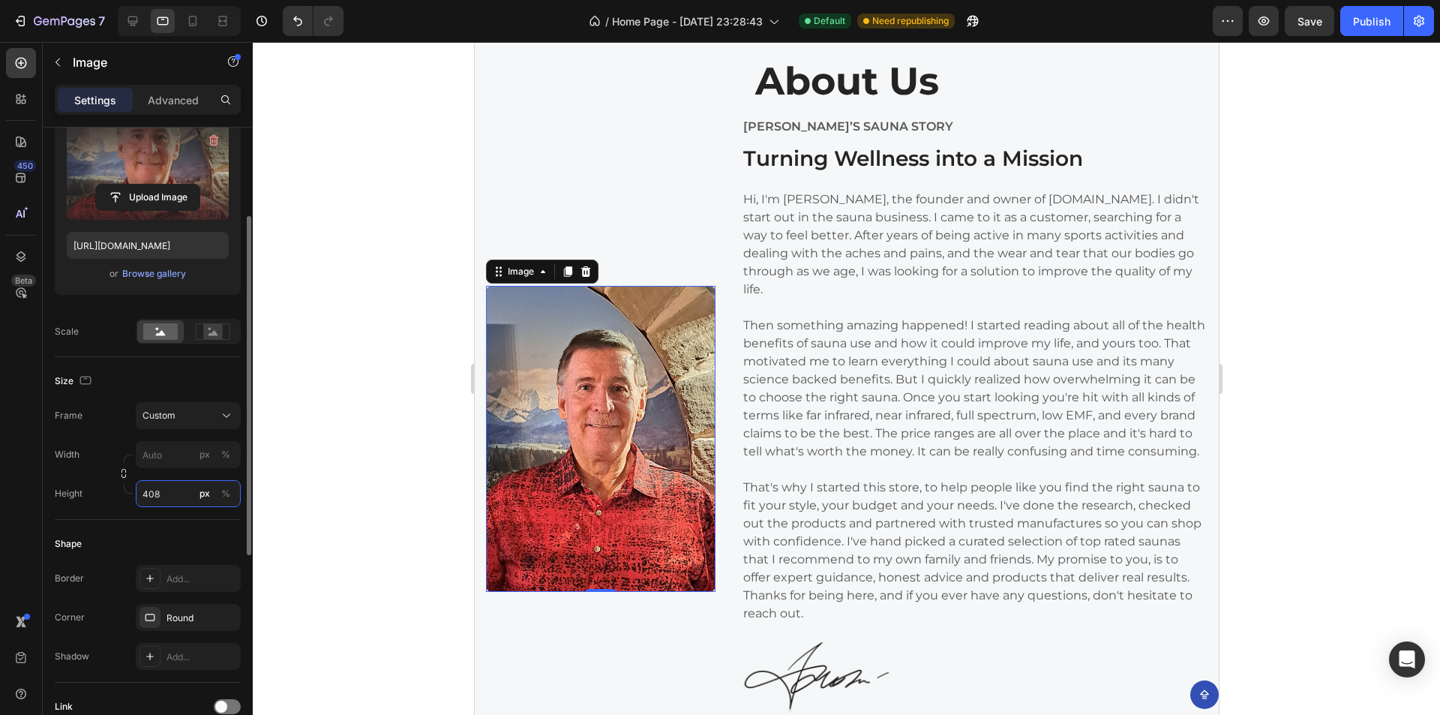
scroll to position [15, 0]
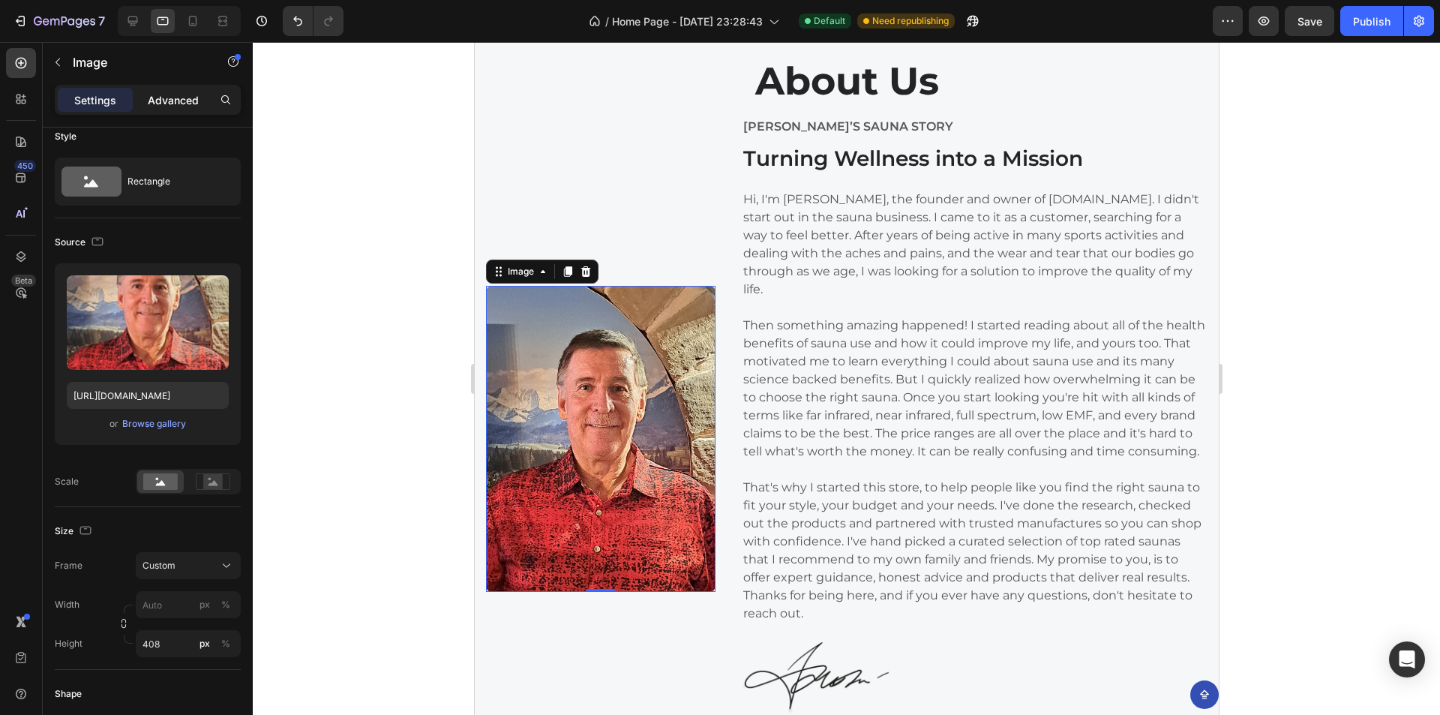
click at [162, 101] on p "Advanced" at bounding box center [173, 100] width 51 height 16
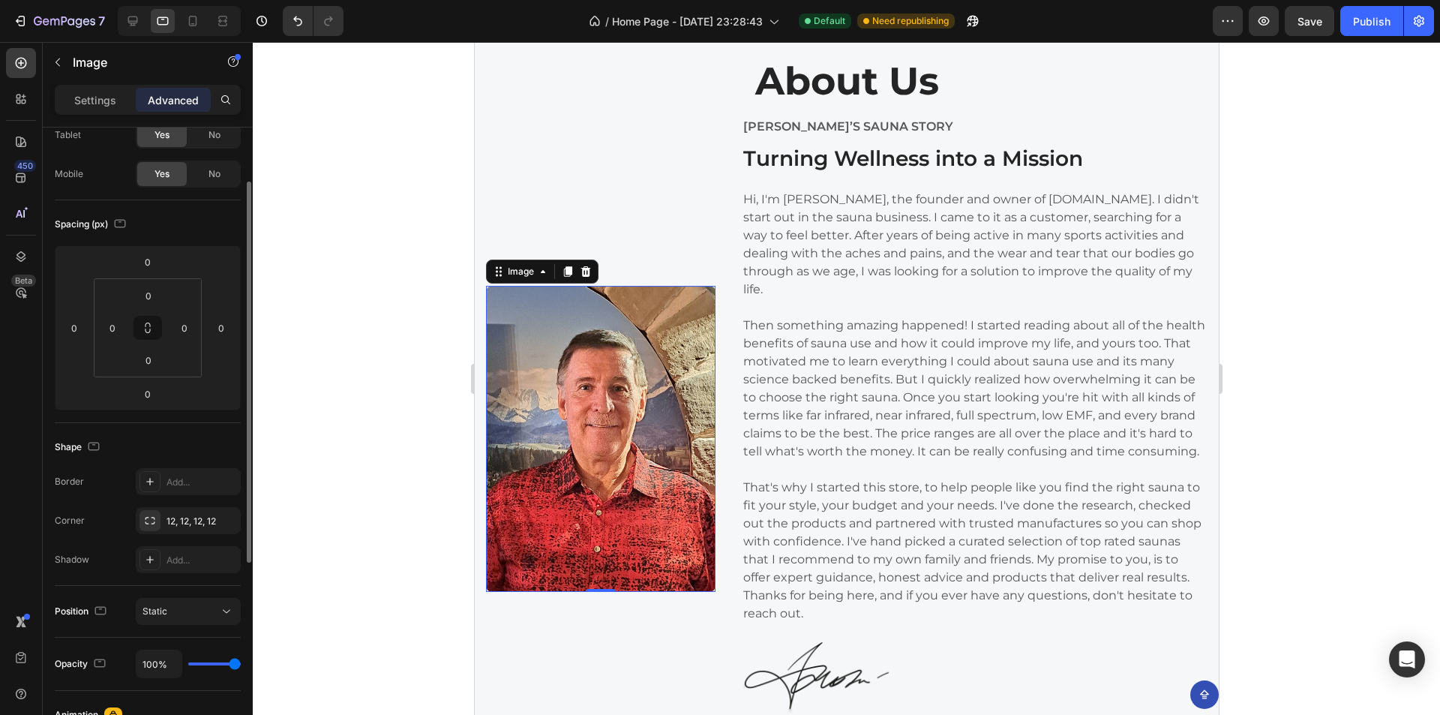
scroll to position [240, 0]
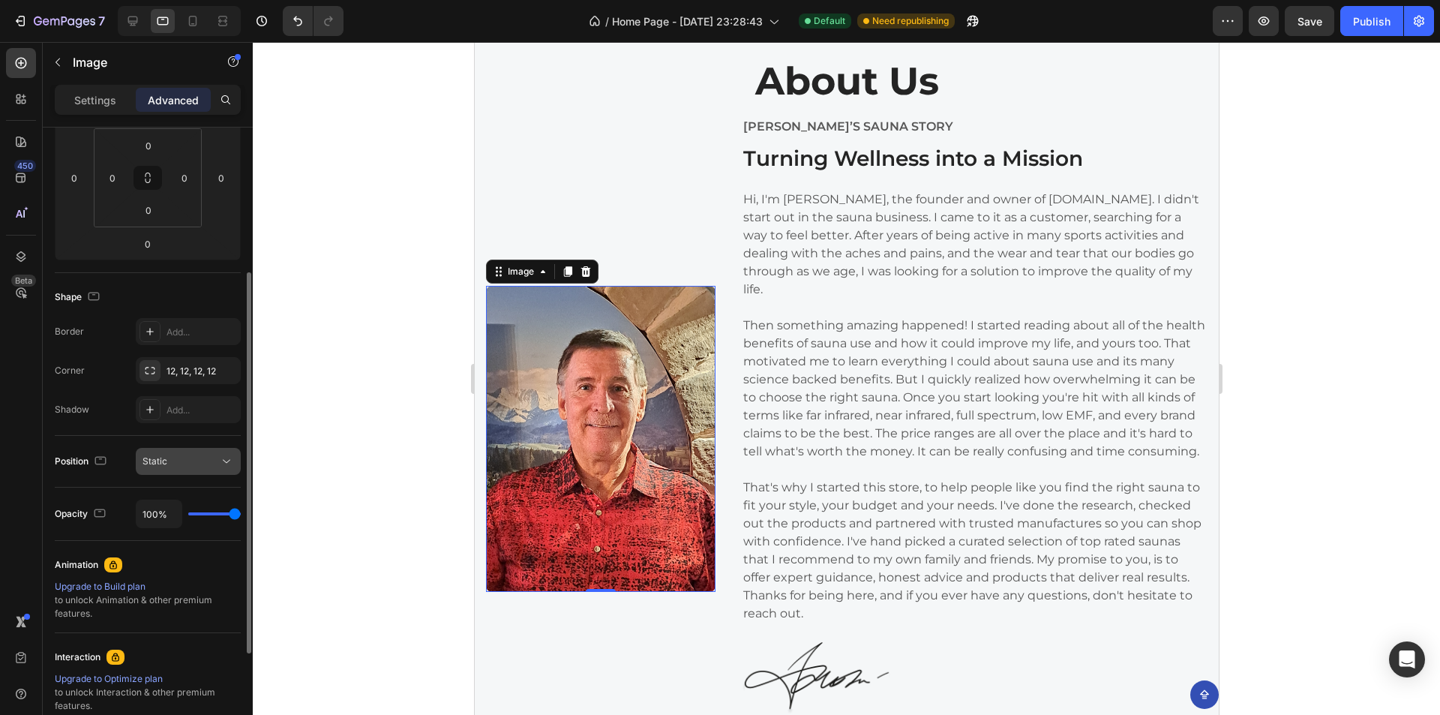
click at [181, 465] on div "Static" at bounding box center [180, 460] width 76 height 13
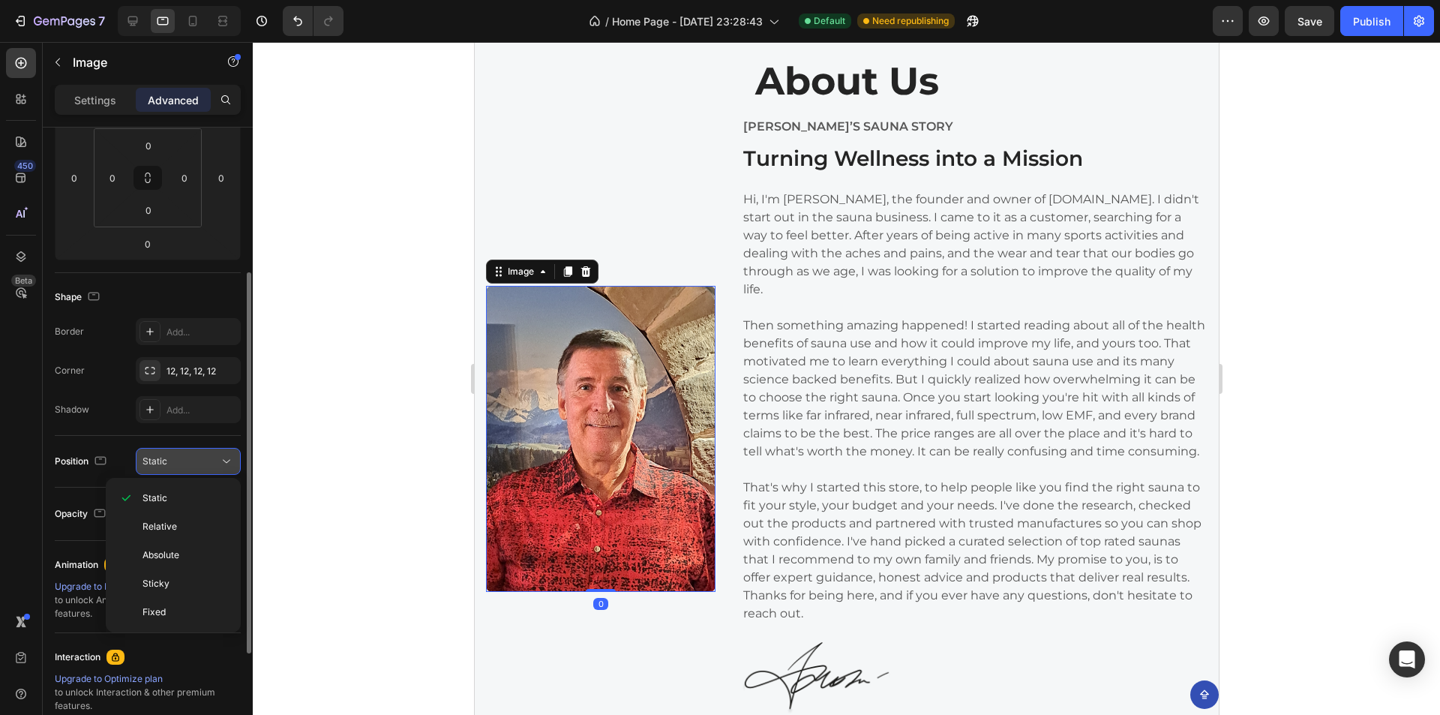
click at [181, 465] on div "Static" at bounding box center [180, 460] width 76 height 13
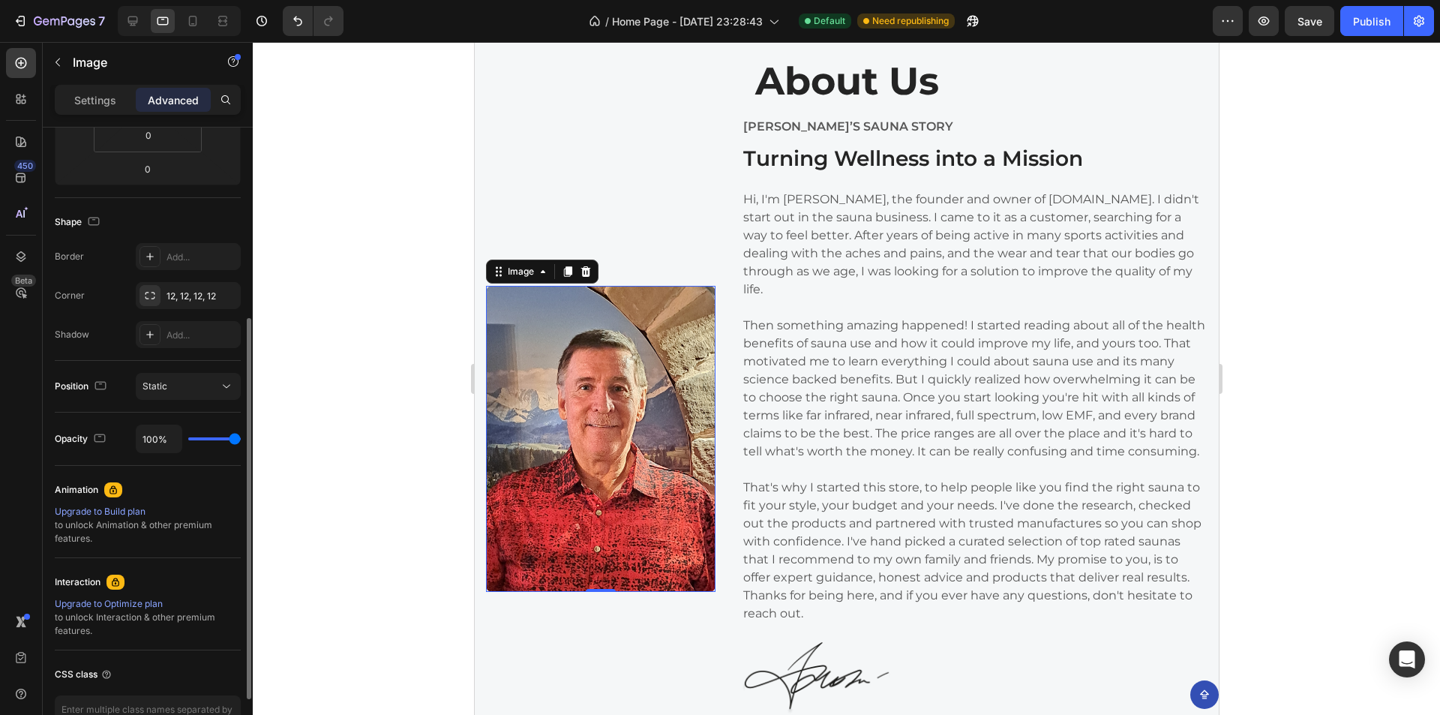
scroll to position [390, 0]
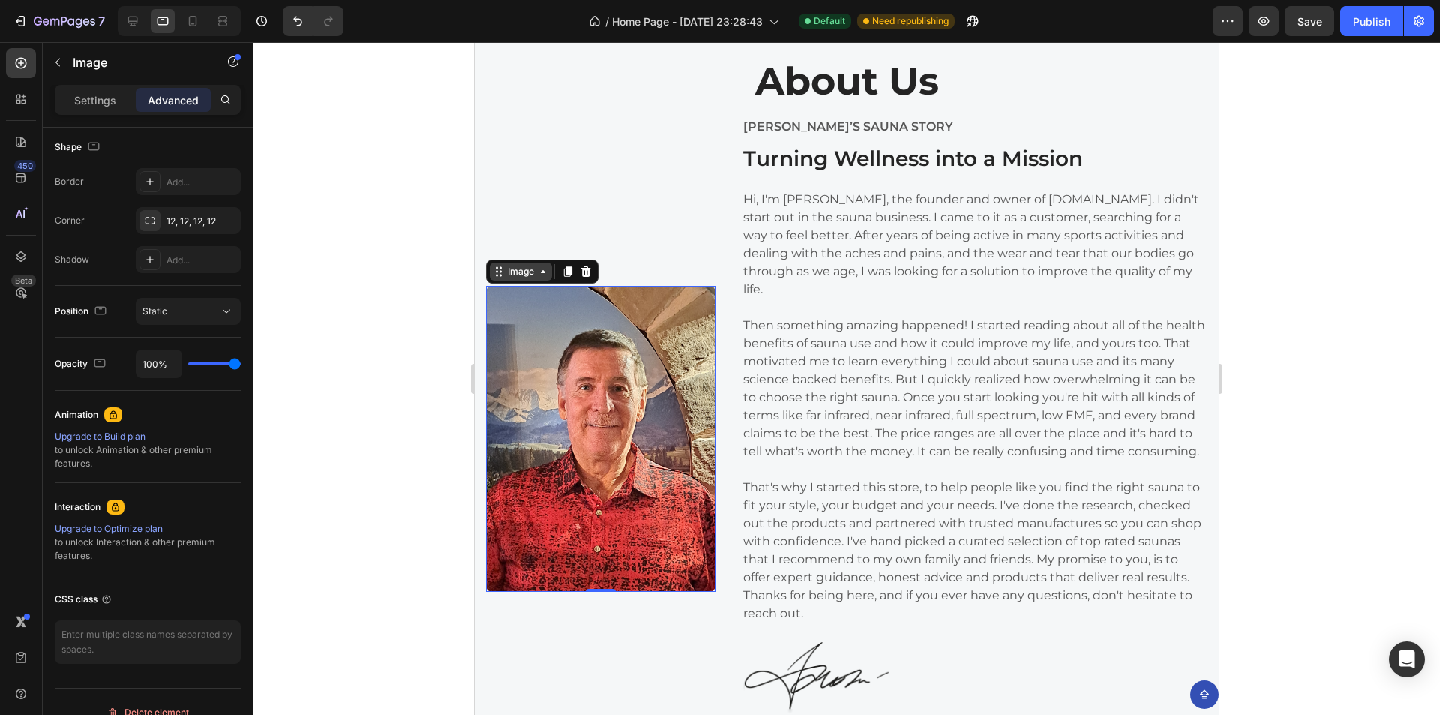
click at [540, 273] on icon at bounding box center [542, 271] width 4 height 3
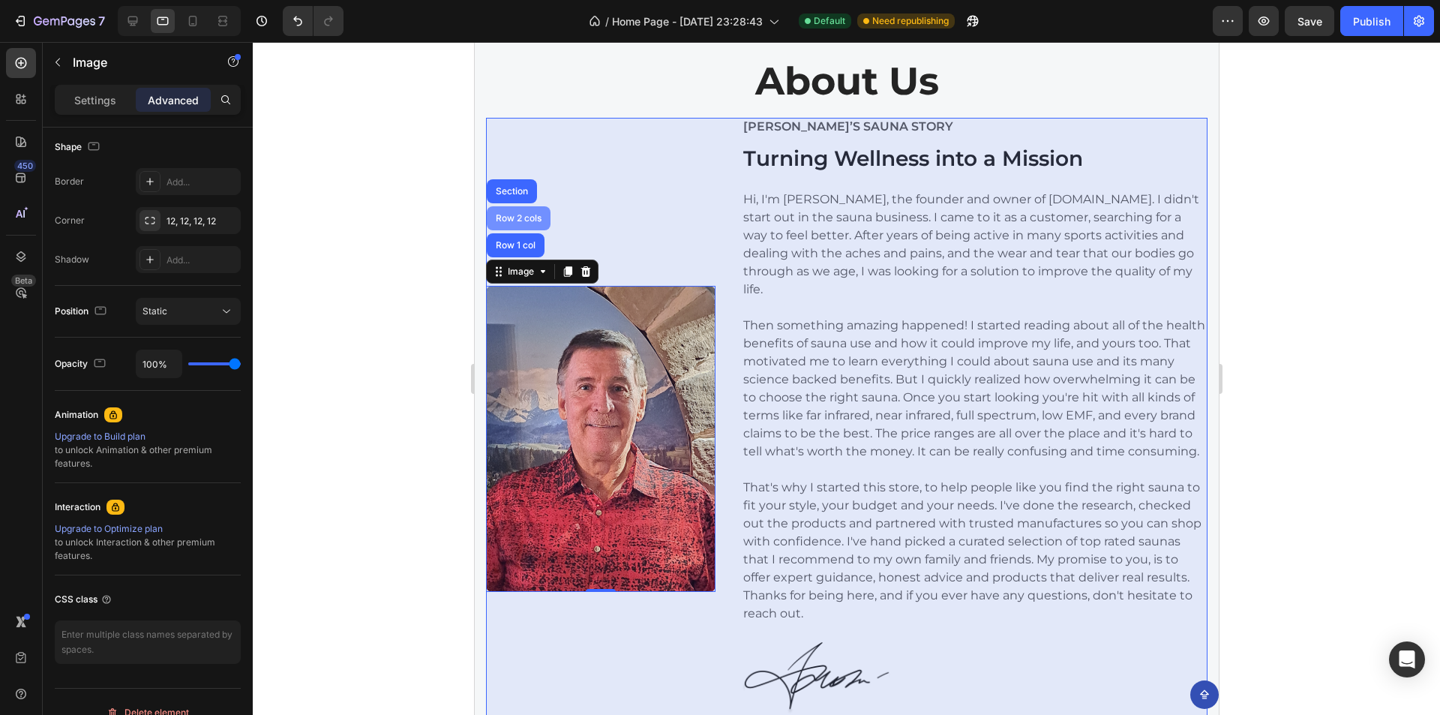
click at [514, 226] on div "Row 2 cols" at bounding box center [518, 218] width 64 height 24
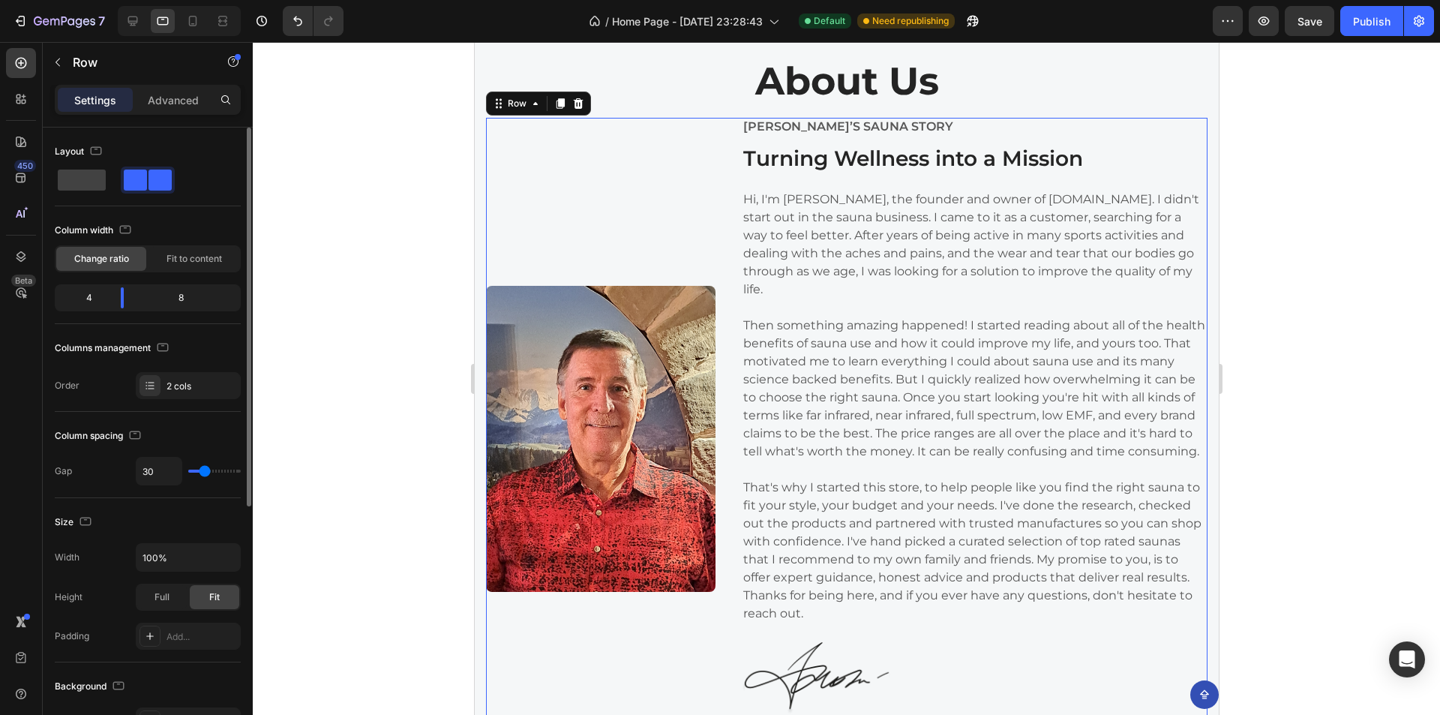
scroll to position [150, 0]
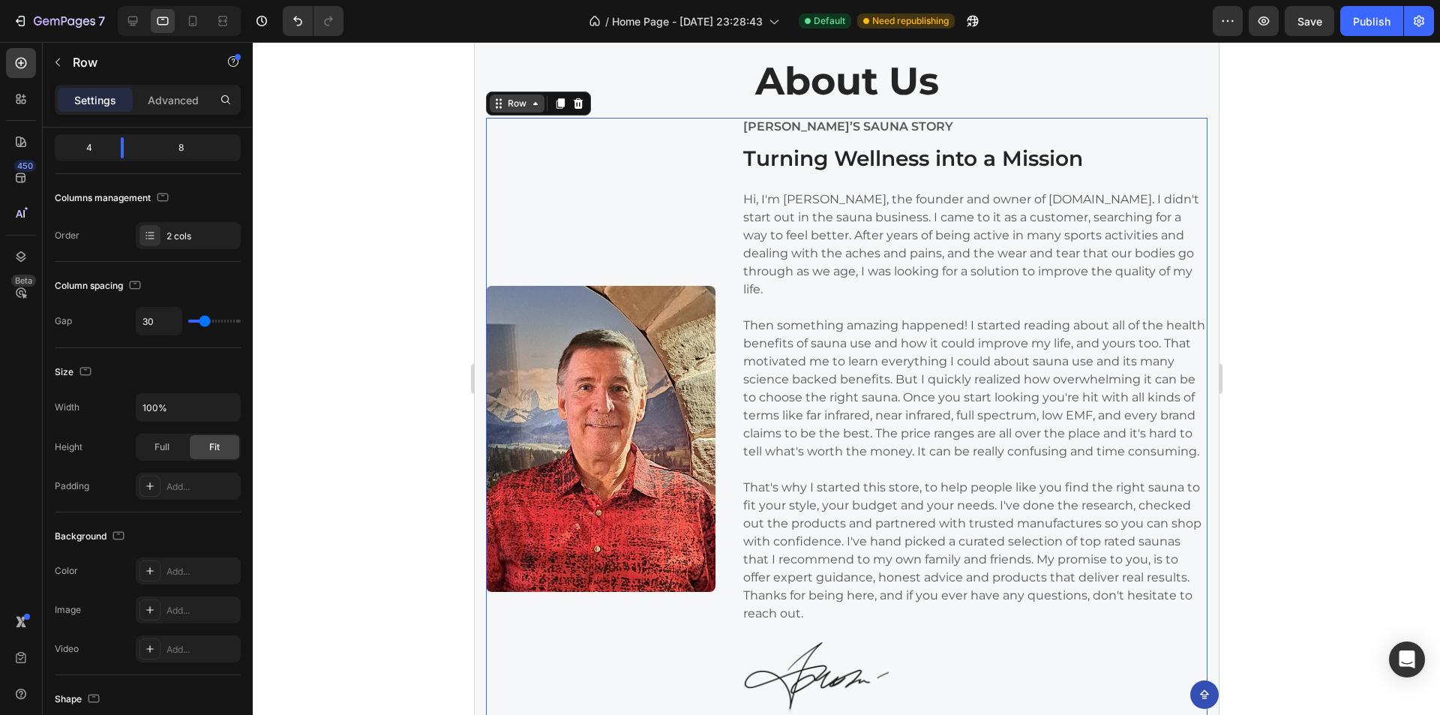
click at [502, 109] on icon at bounding box center [498, 103] width 12 height 12
click at [527, 98] on div "Row" at bounding box center [516, 103] width 25 height 13
click at [527, 103] on div "Row" at bounding box center [516, 103] width 25 height 13
click at [505, 277] on div "Image" at bounding box center [504, 276] width 32 height 13
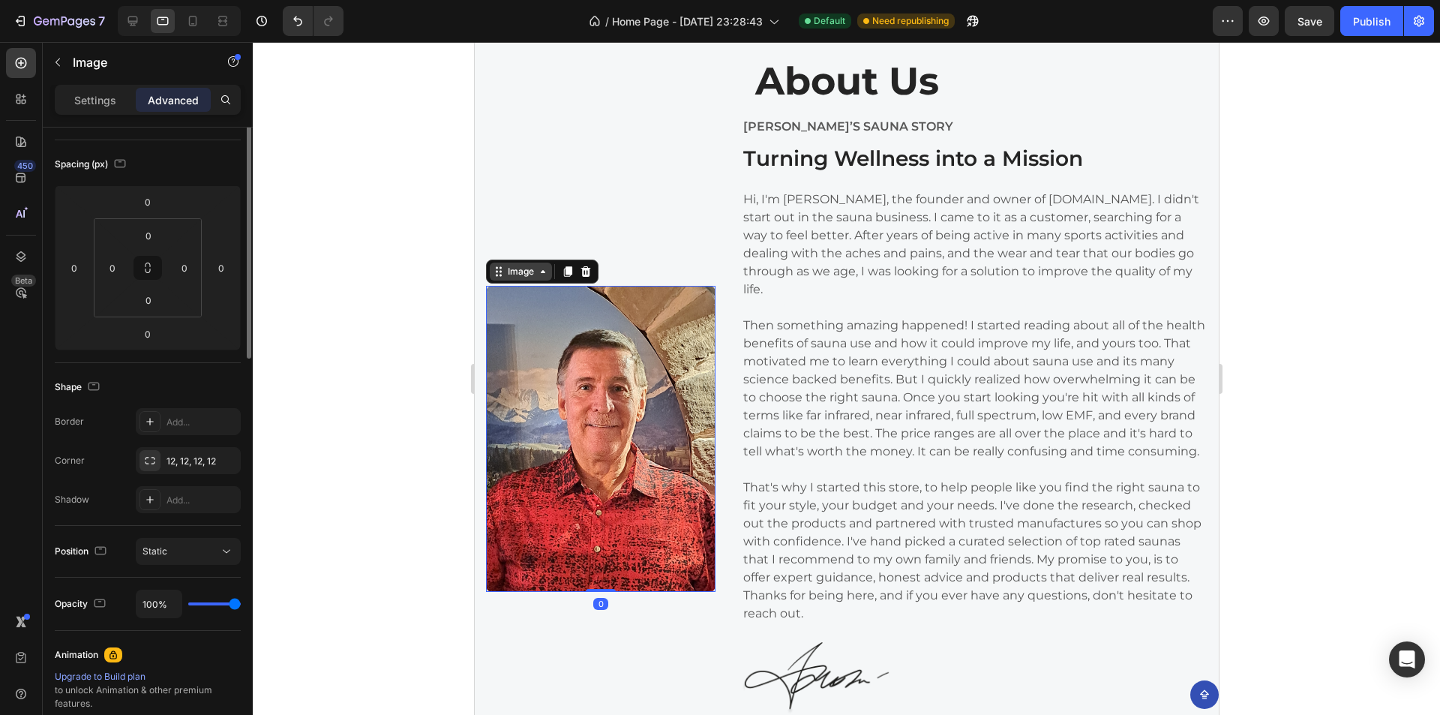
scroll to position [0, 0]
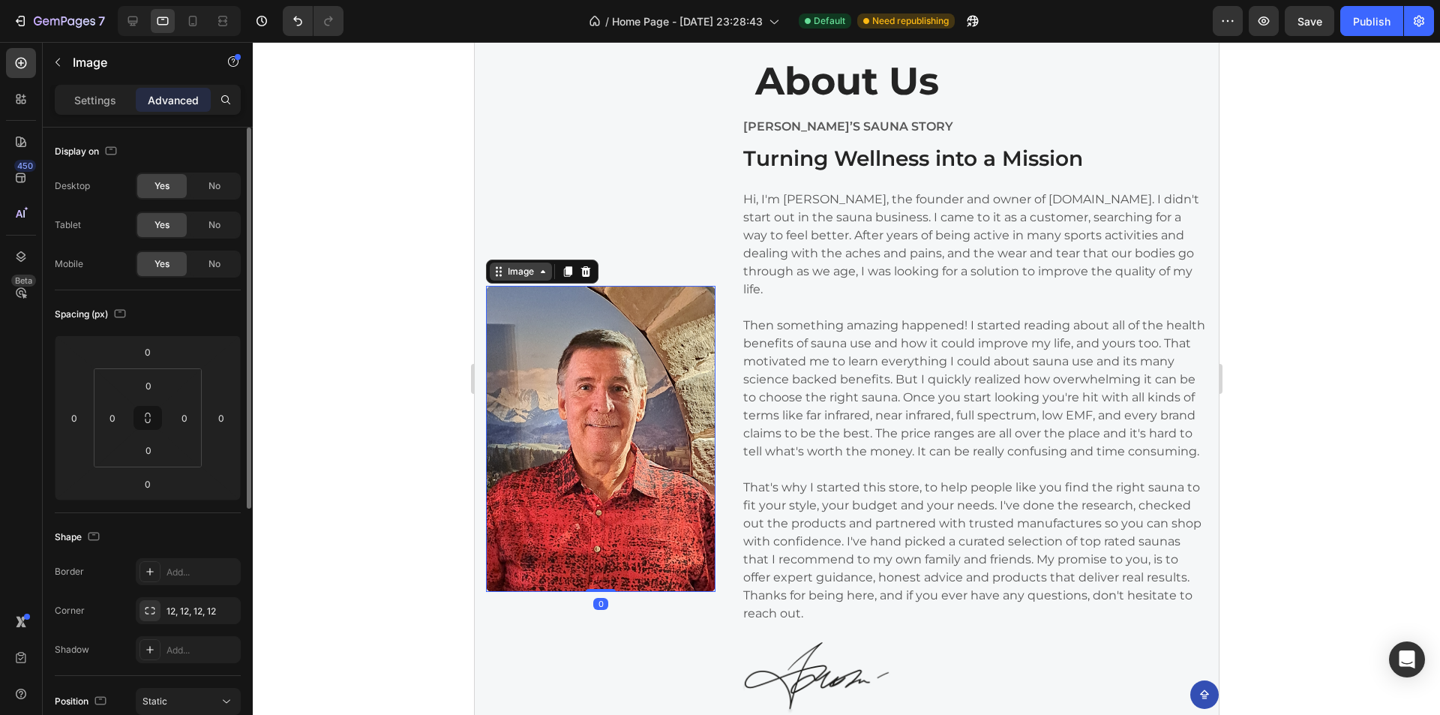
click at [541, 274] on icon at bounding box center [542, 271] width 12 height 12
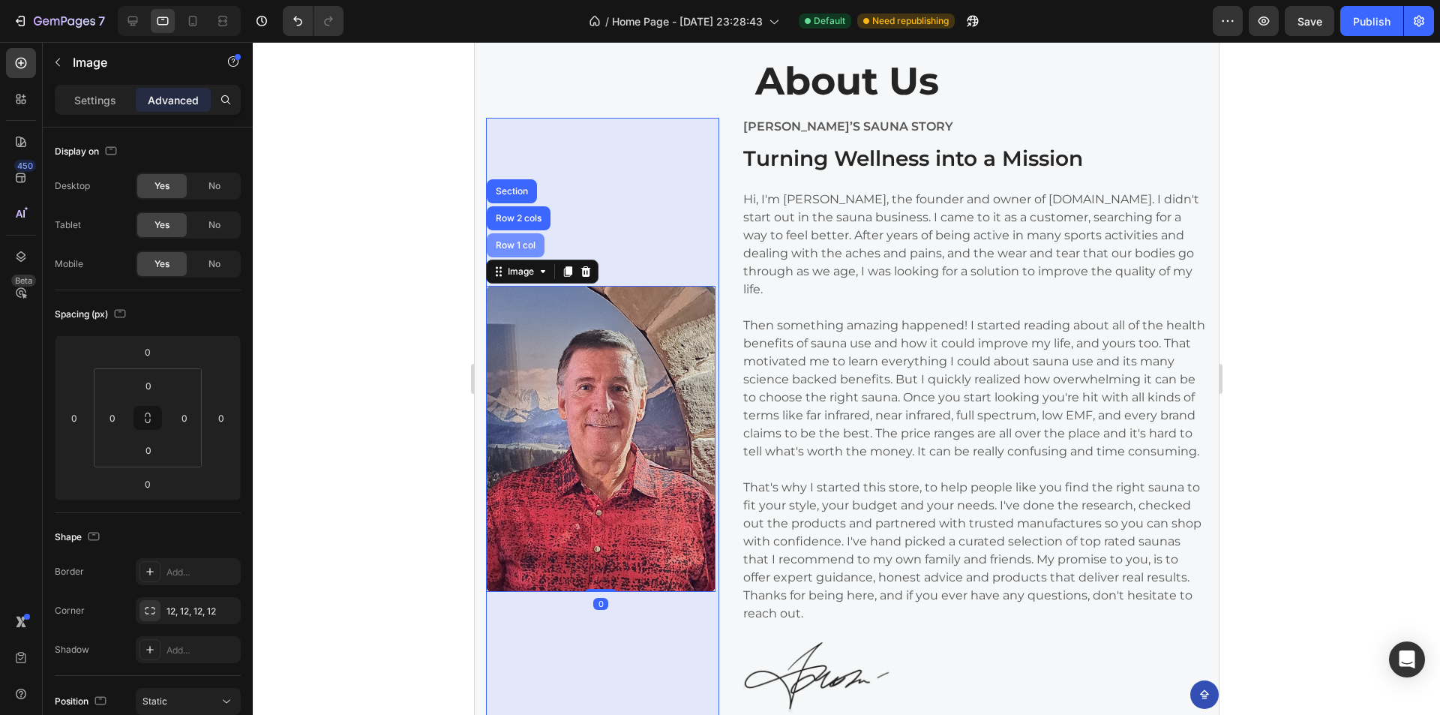
click at [531, 252] on div "Row 1 col" at bounding box center [515, 245] width 58 height 24
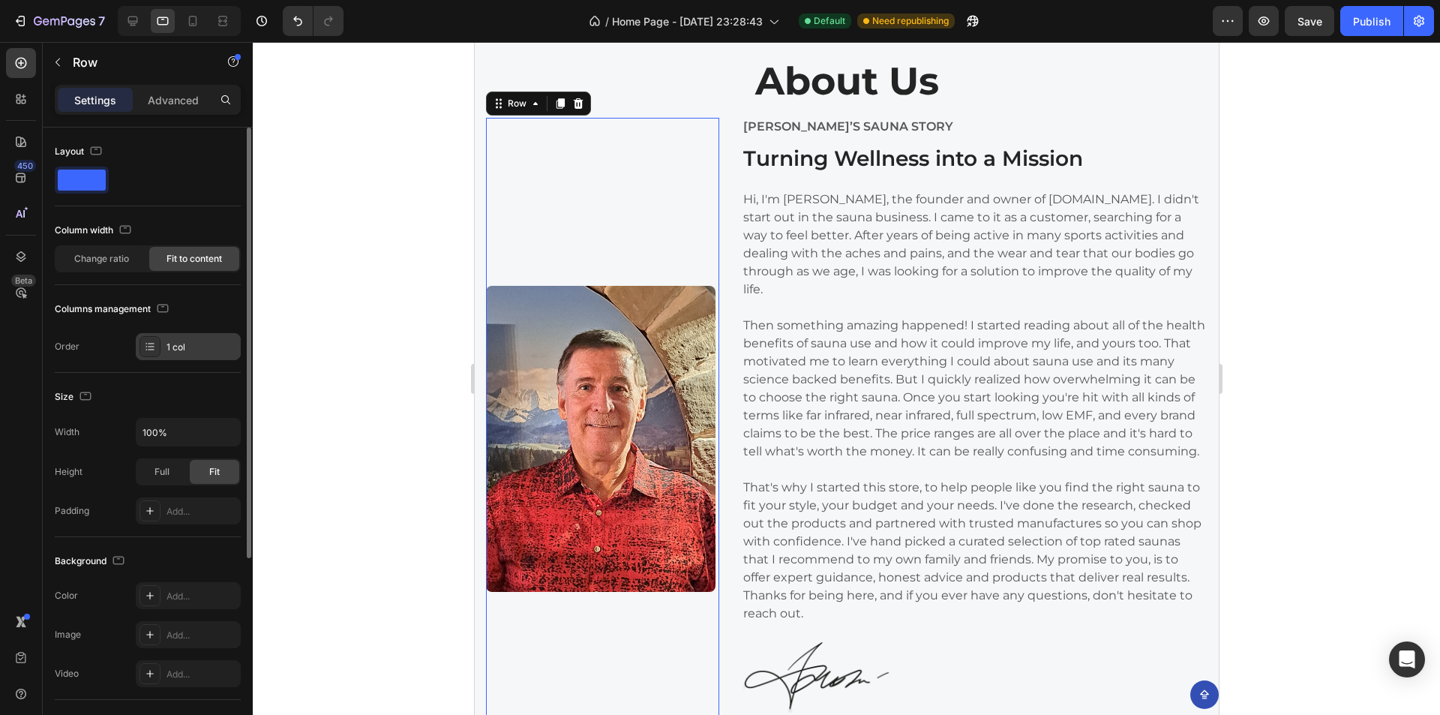
click at [151, 346] on icon at bounding box center [150, 346] width 12 height 12
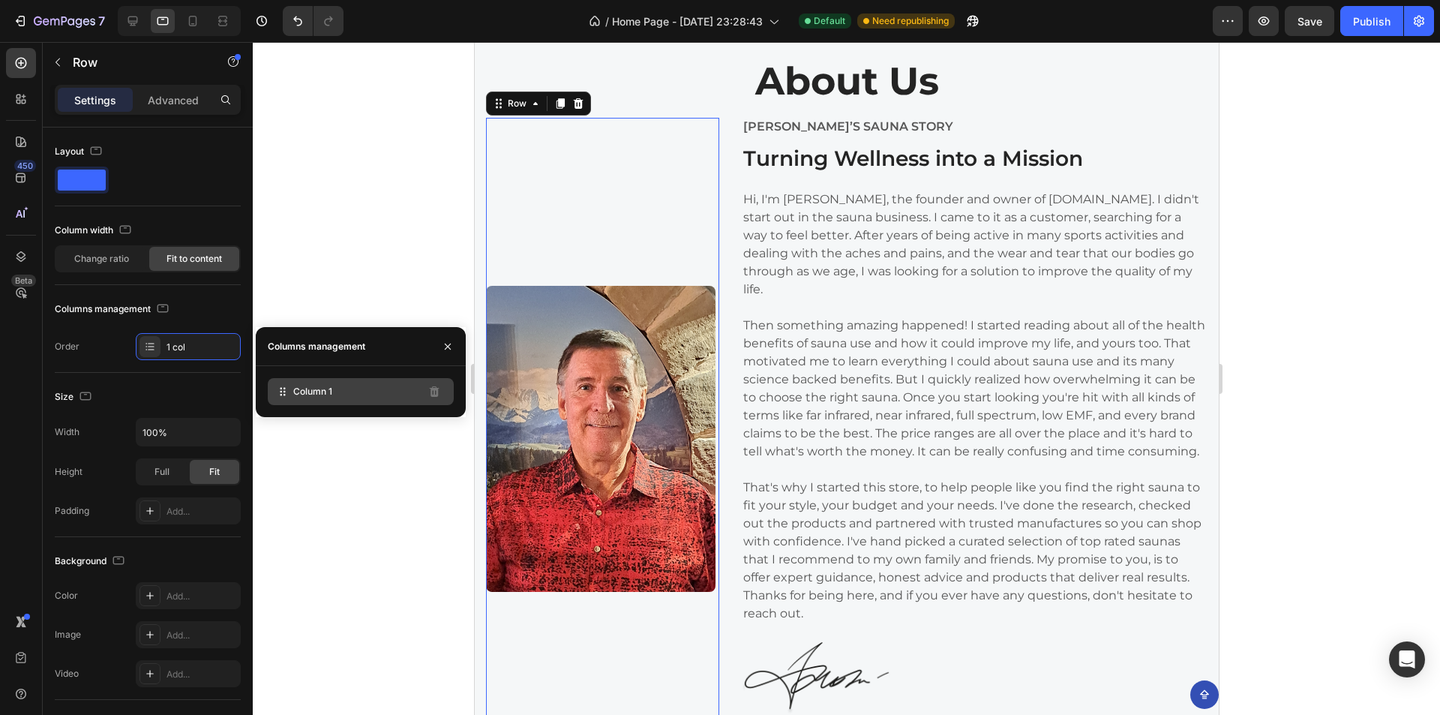
click at [329, 387] on span "Column 1" at bounding box center [312, 391] width 39 height 13
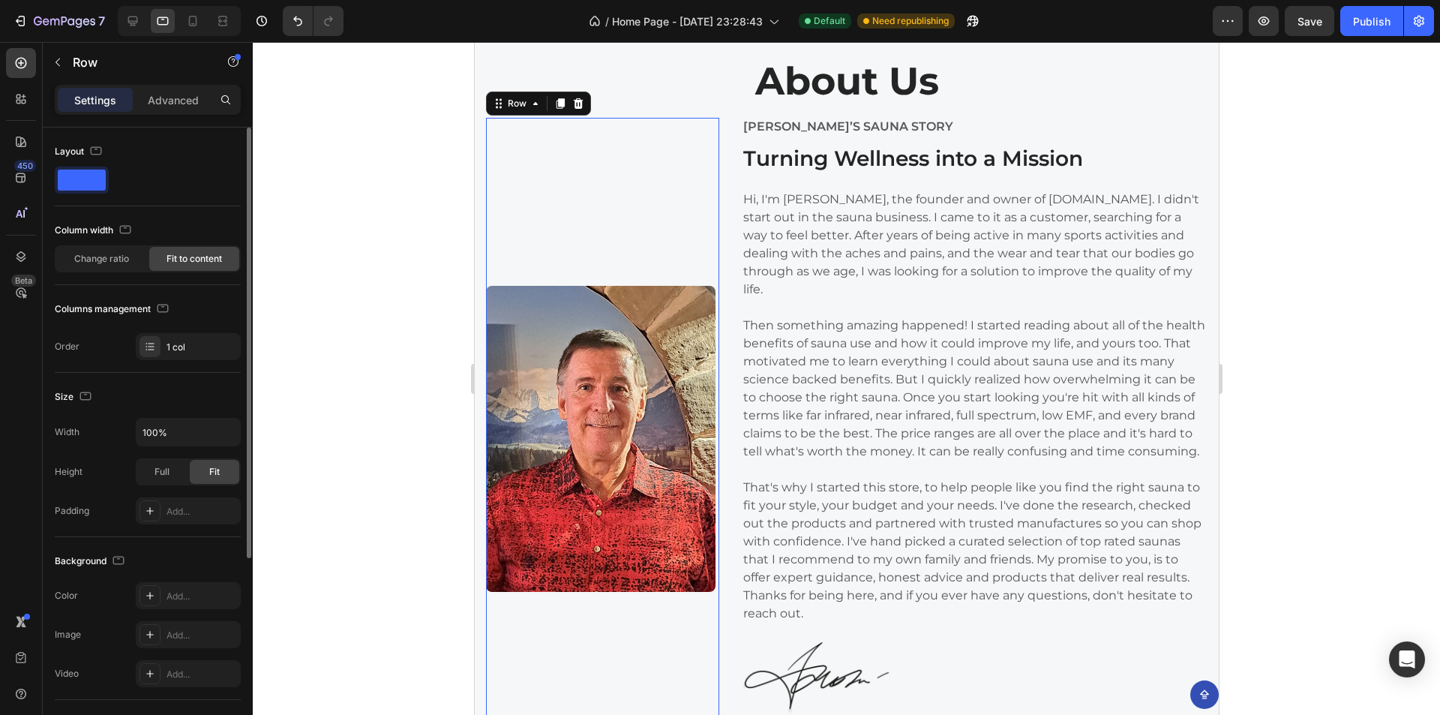
click at [226, 315] on div "Columns management" at bounding box center [148, 309] width 186 height 24
click at [146, 480] on div "Full" at bounding box center [161, 472] width 49 height 24
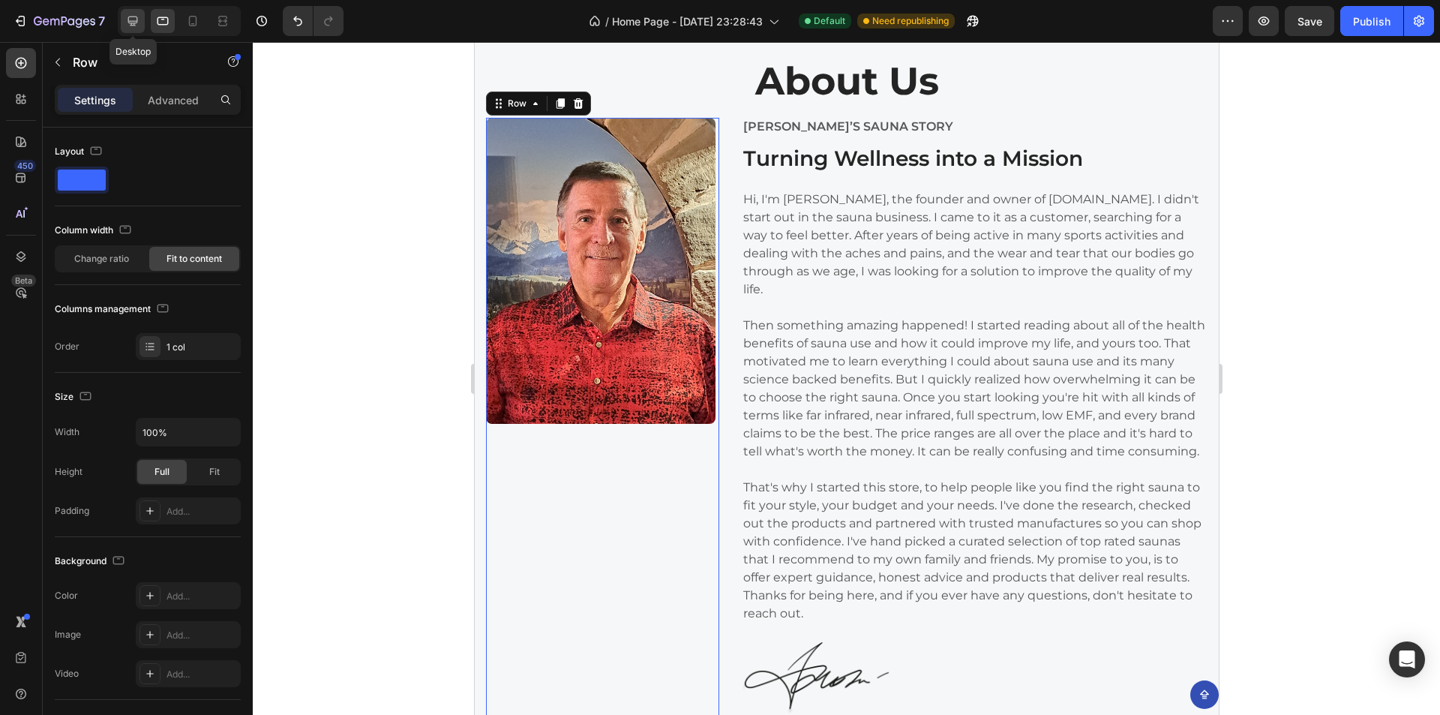
click at [124, 17] on div at bounding box center [133, 21] width 24 height 24
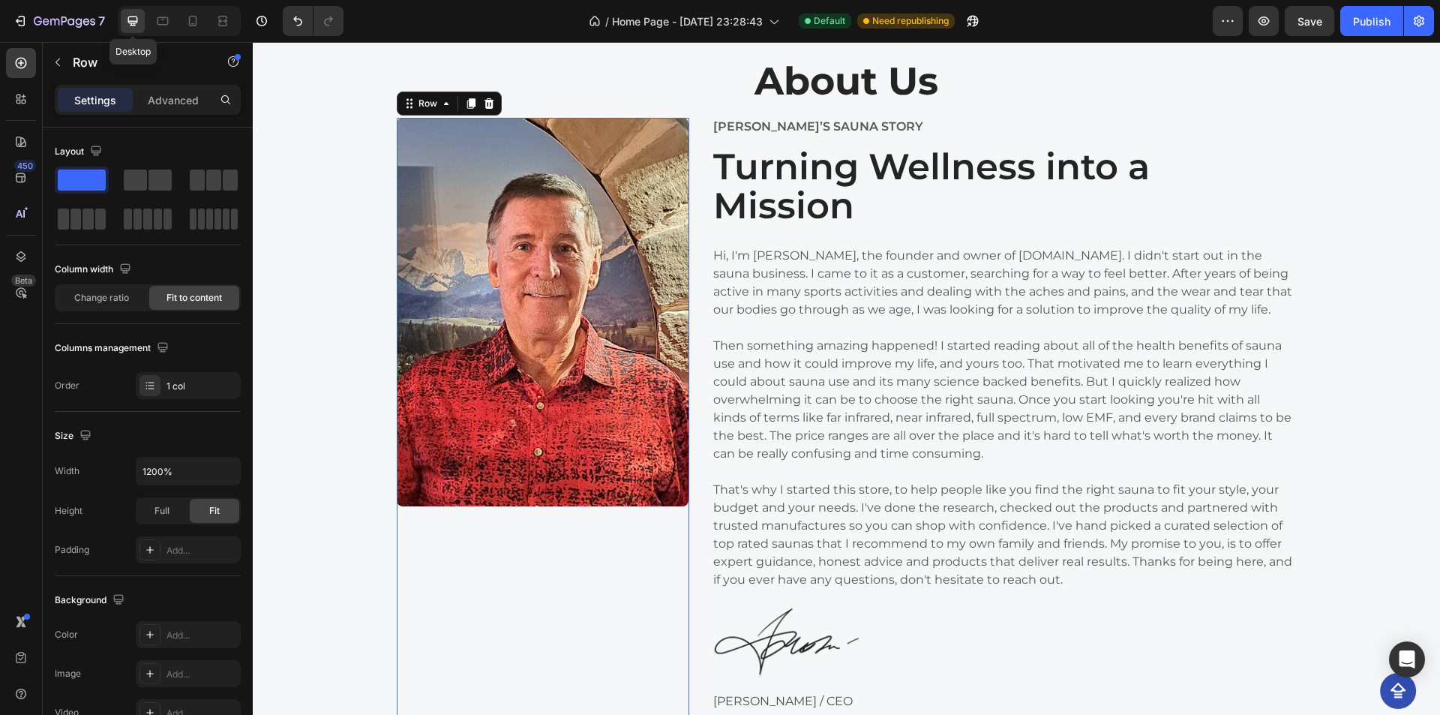
scroll to position [3219, 0]
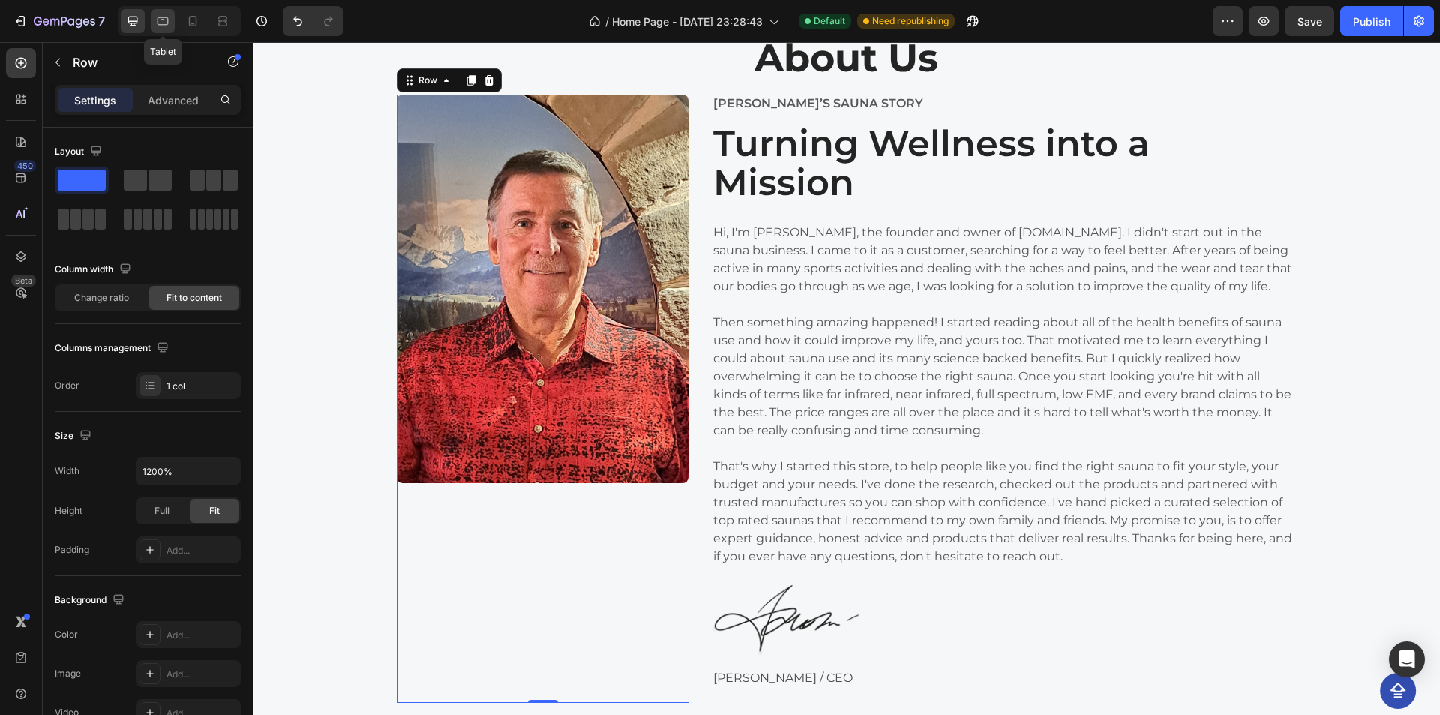
click at [161, 19] on icon at bounding box center [162, 20] width 15 height 15
type input "100%"
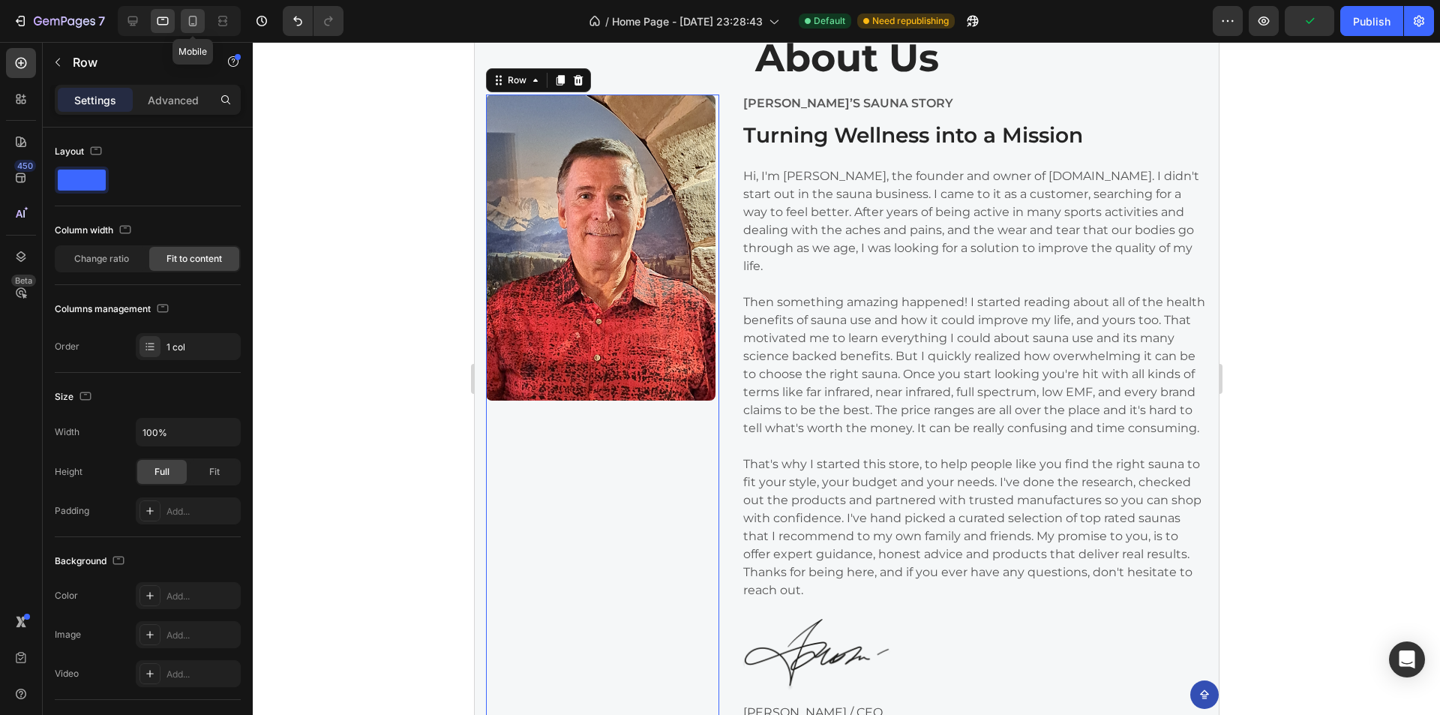
click at [190, 19] on icon at bounding box center [192, 20] width 15 height 15
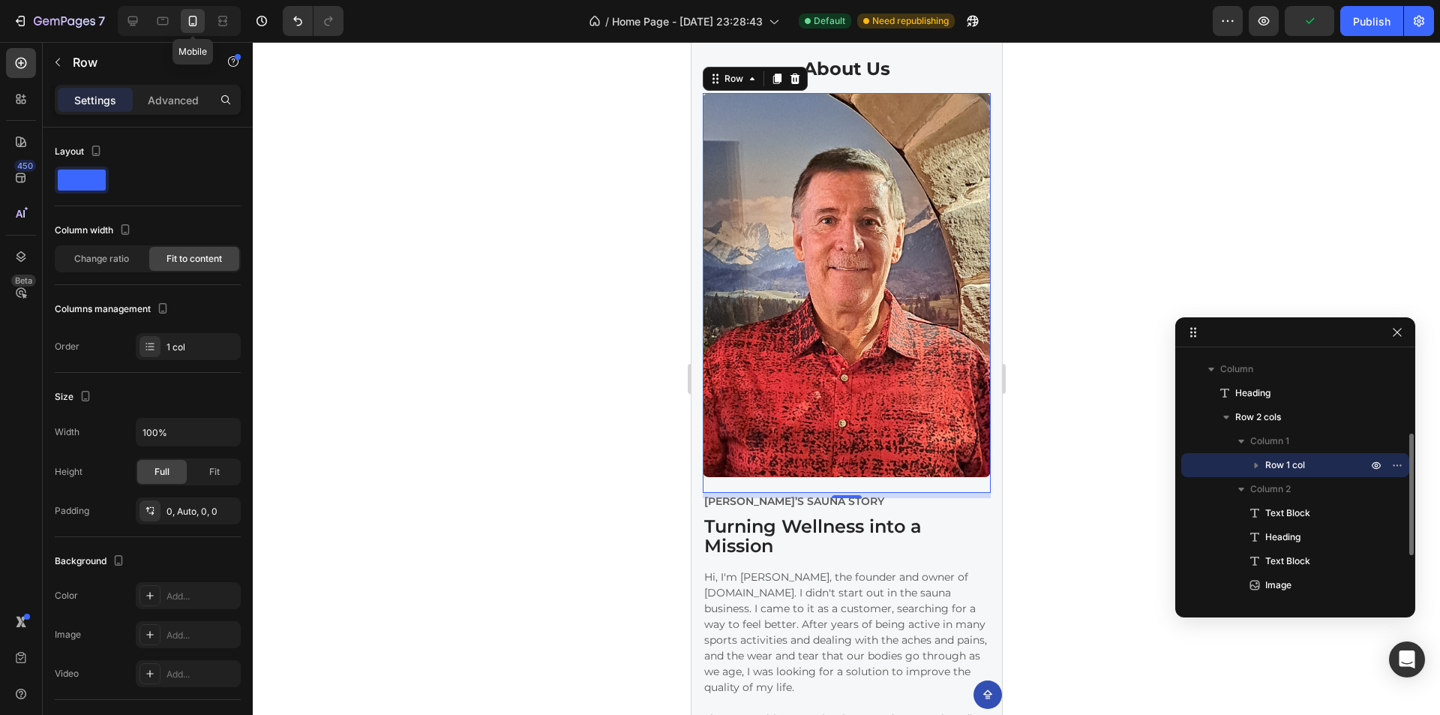
scroll to position [3167, 0]
click at [823, 298] on img at bounding box center [846, 286] width 288 height 384
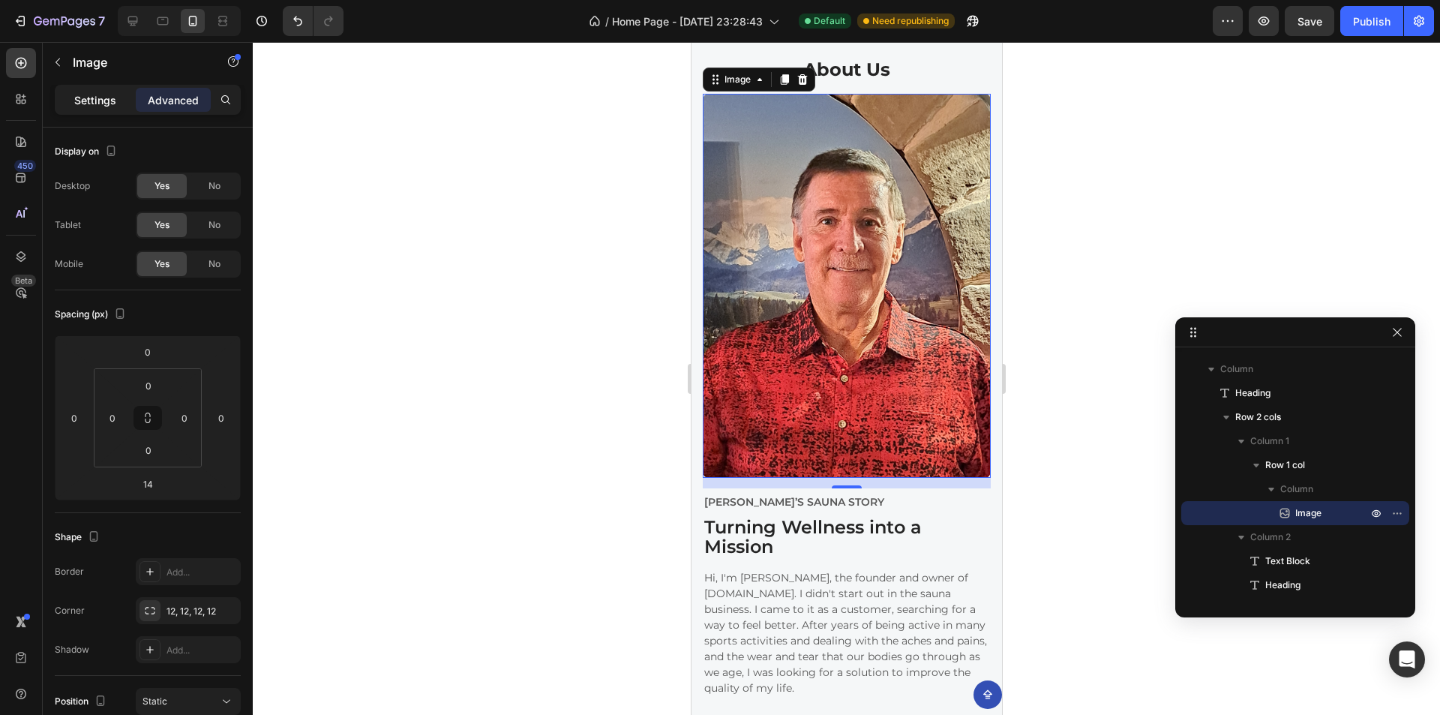
click at [91, 92] on p "Settings" at bounding box center [95, 100] width 42 height 16
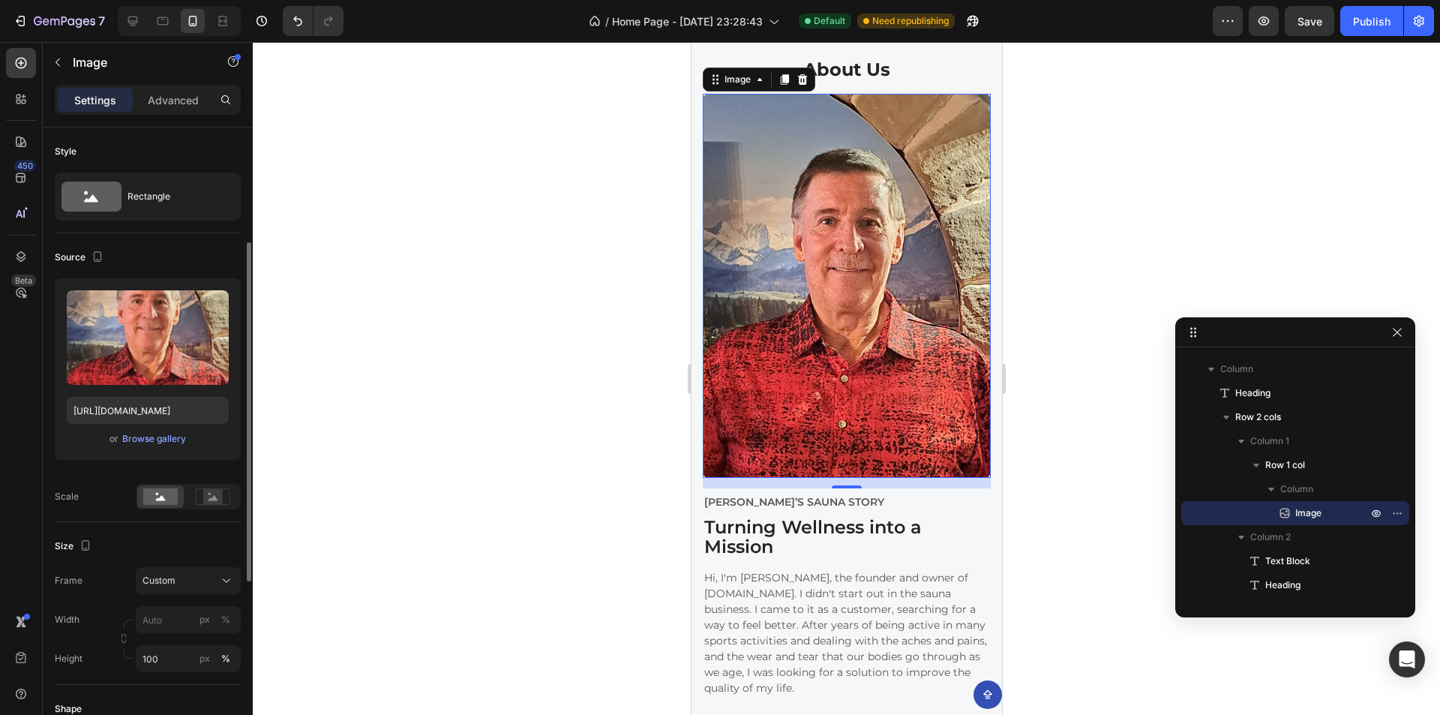
scroll to position [75, 0]
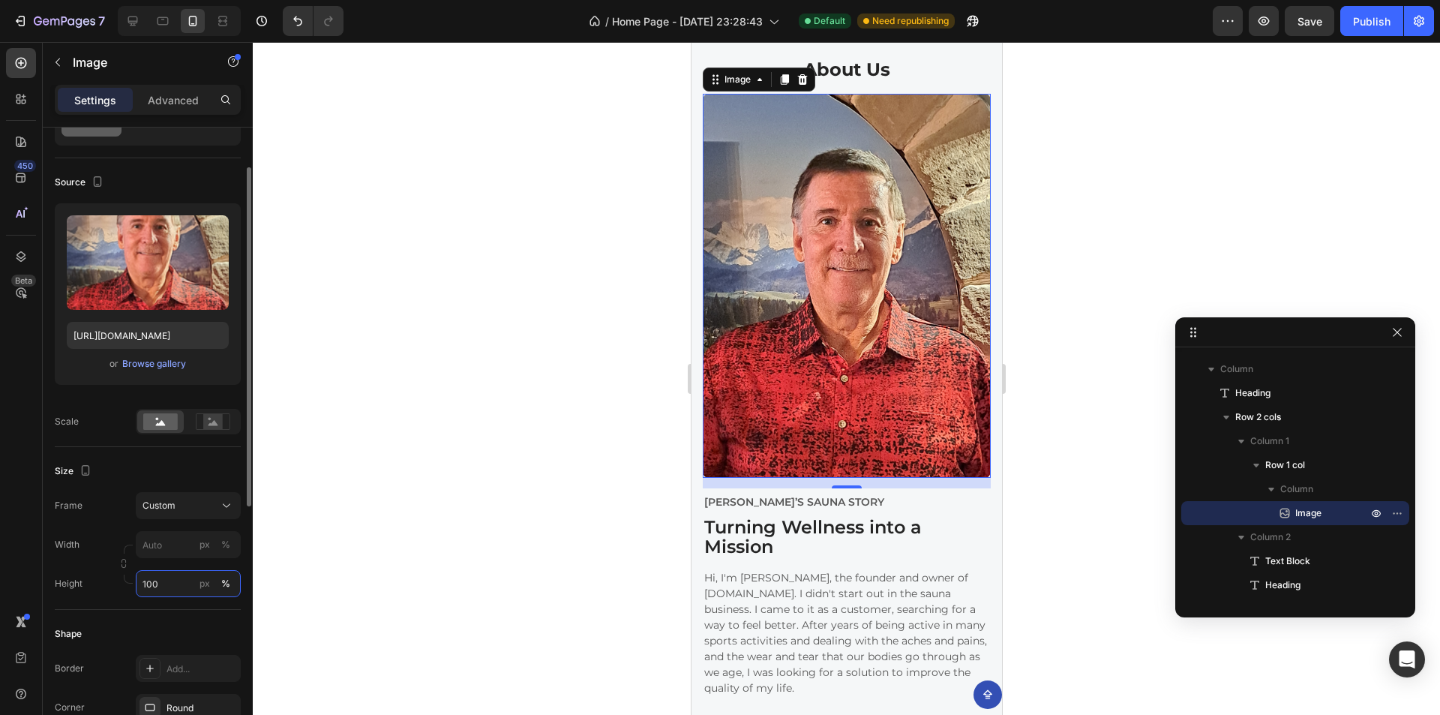
click at [178, 583] on input "100" at bounding box center [188, 583] width 105 height 27
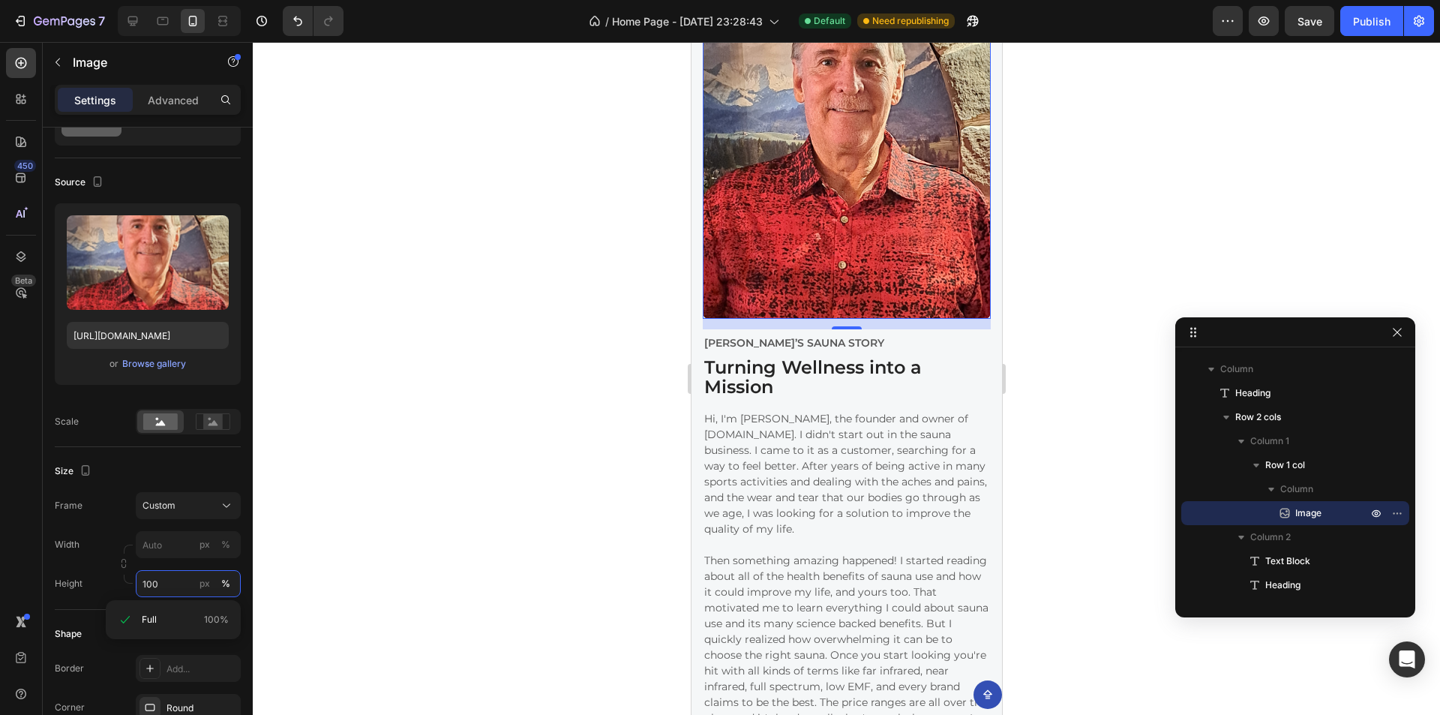
scroll to position [3467, 0]
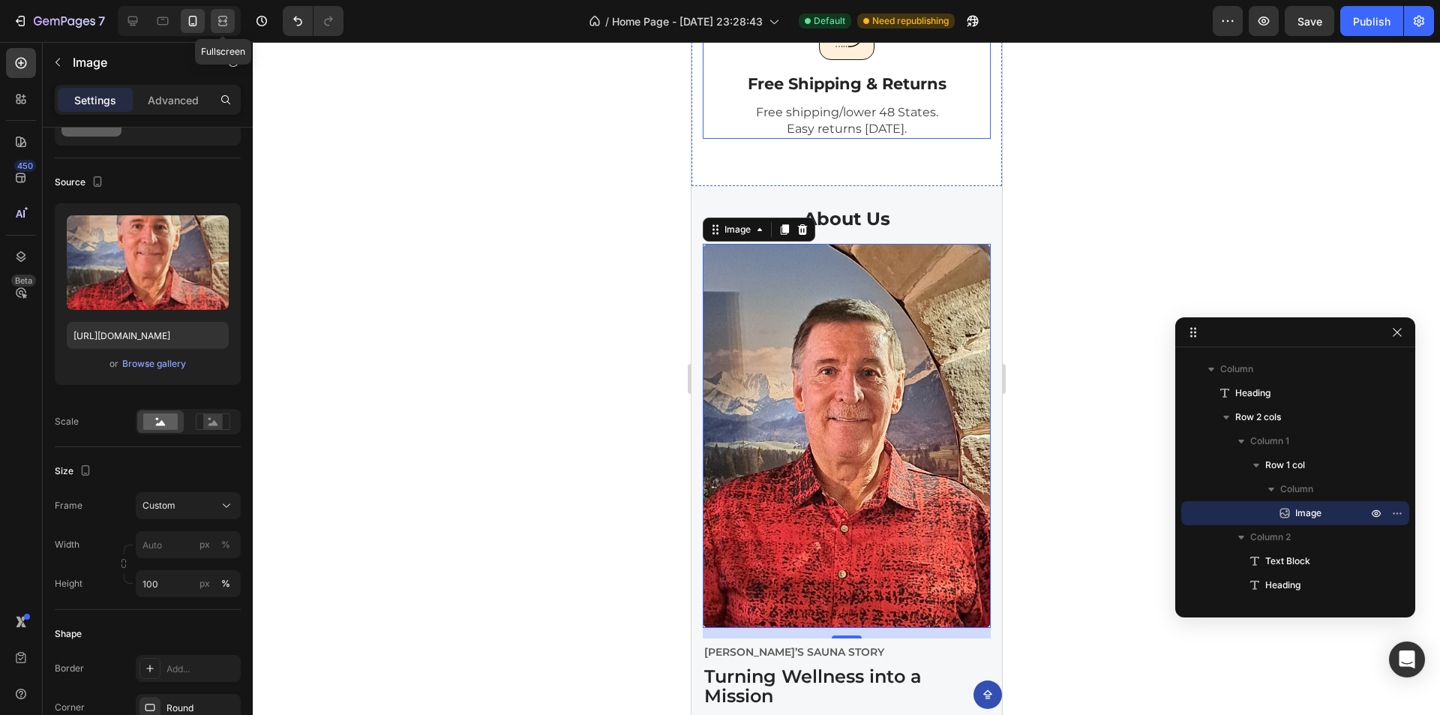
click at [217, 14] on icon at bounding box center [222, 20] width 15 height 15
type input "518"
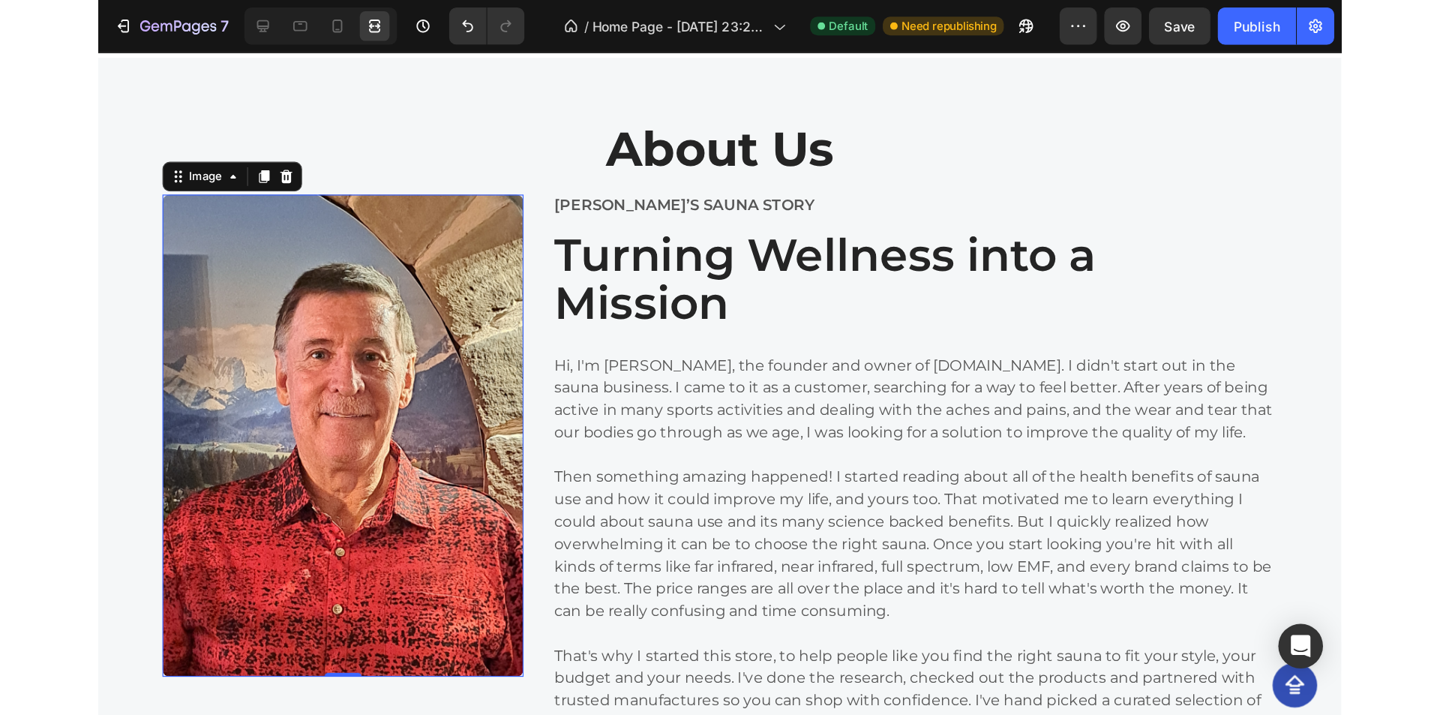
scroll to position [3144, 0]
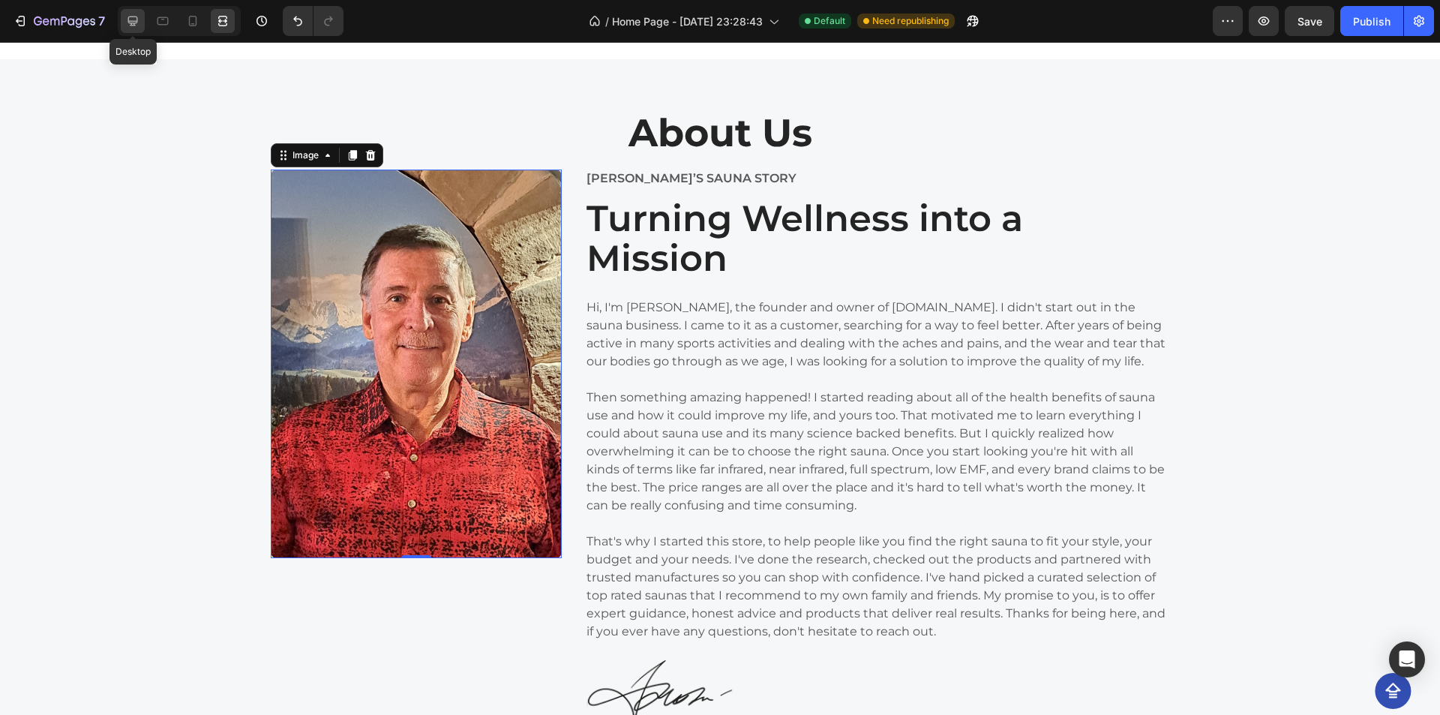
click at [143, 19] on div at bounding box center [133, 21] width 24 height 24
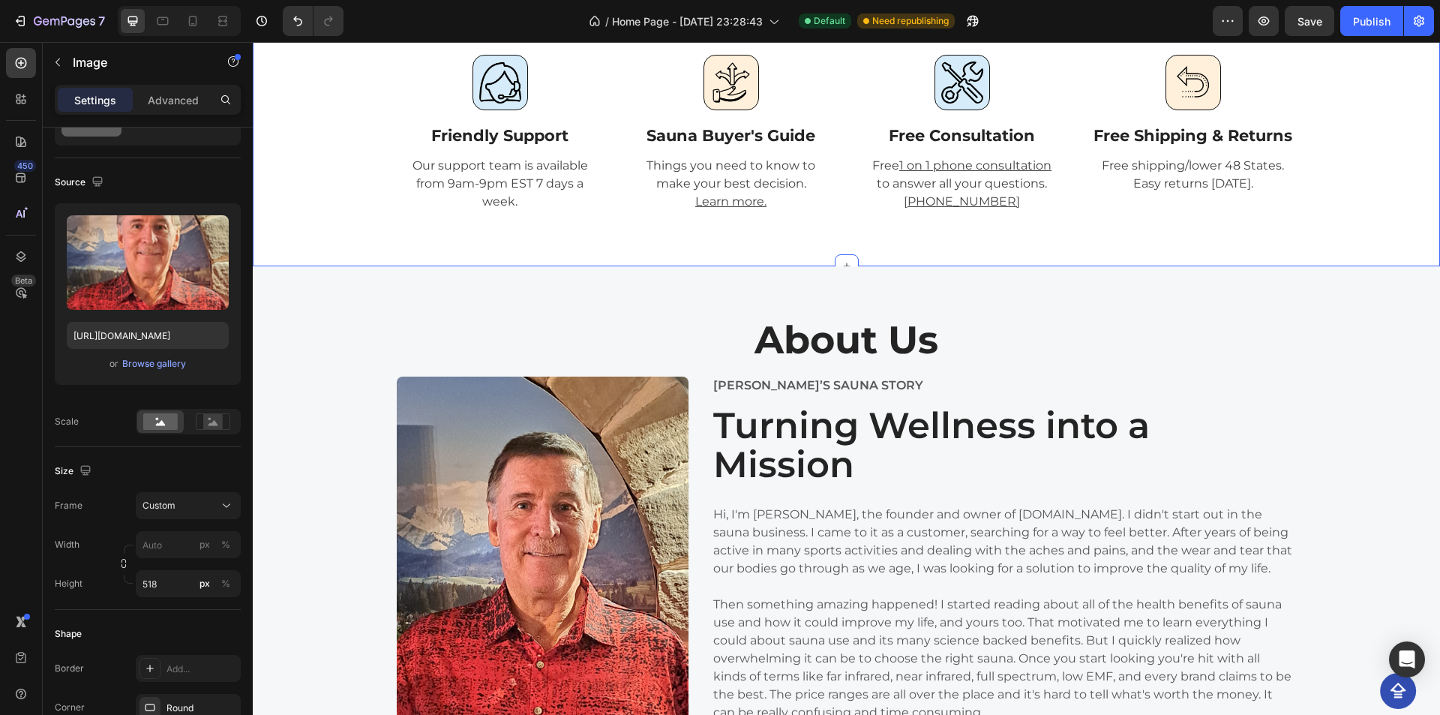
scroll to position [2917, 0]
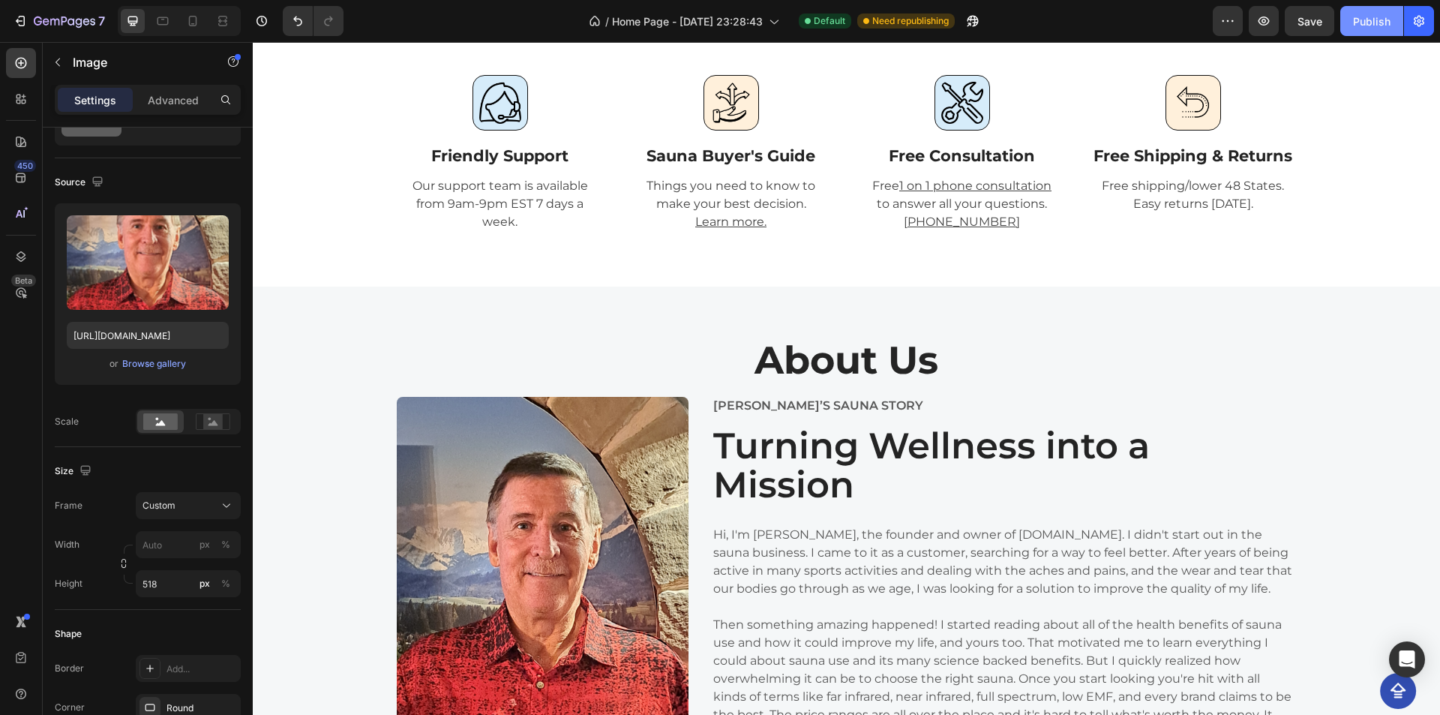
click at [1384, 31] on button "Publish" at bounding box center [1371, 21] width 63 height 30
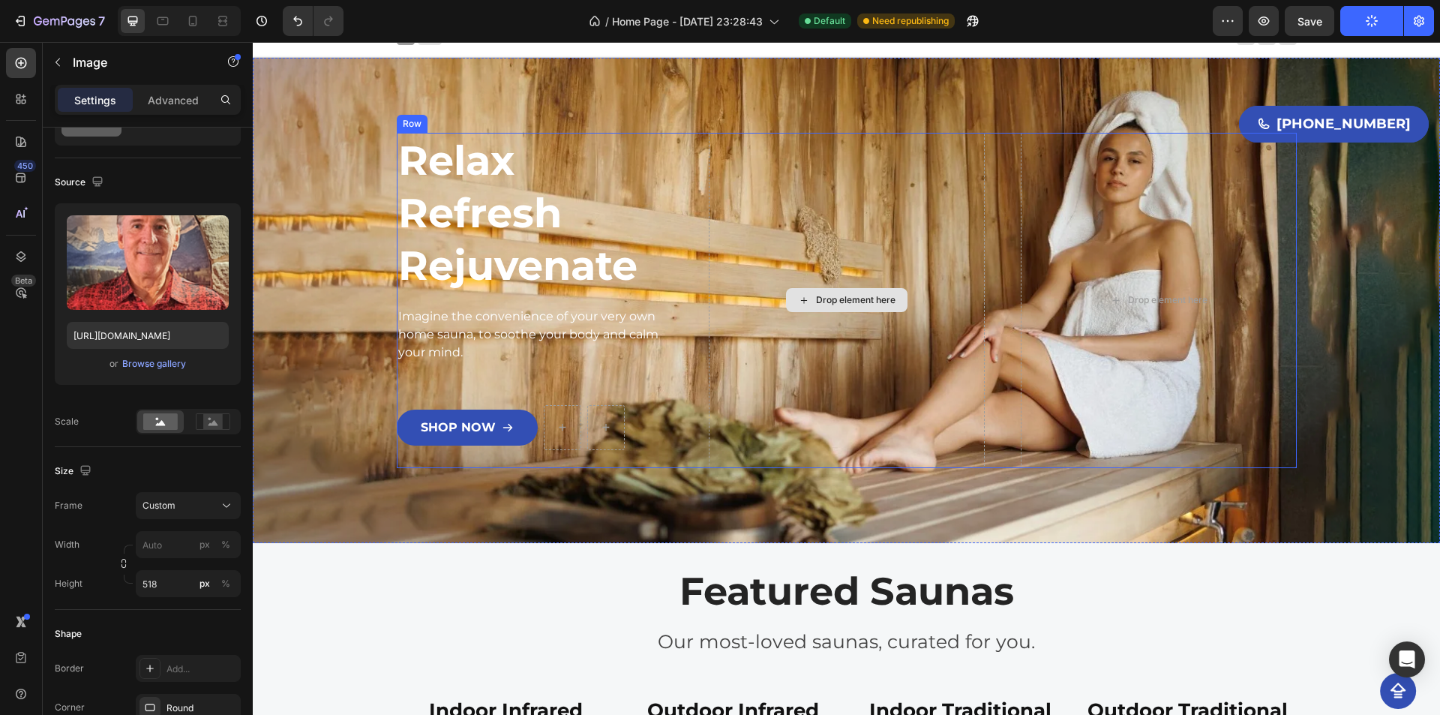
scroll to position [390, 0]
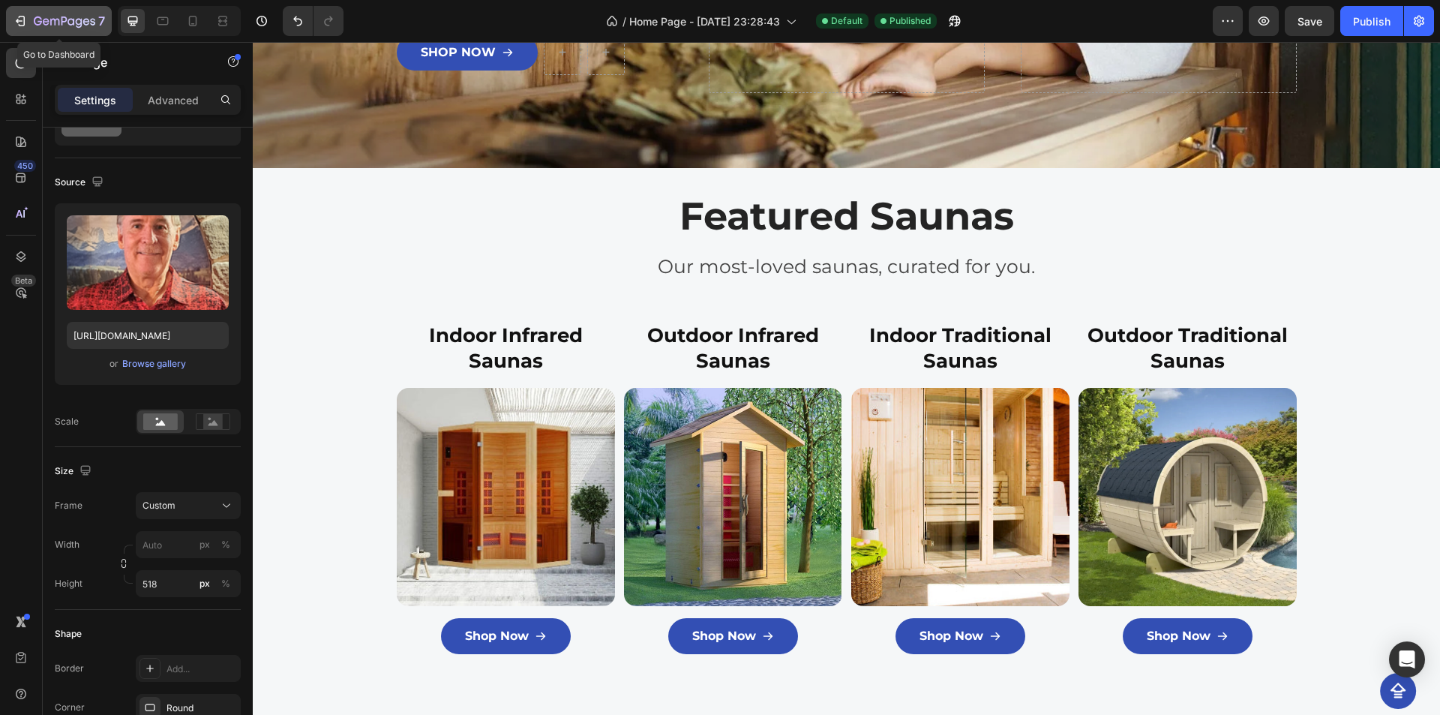
click at [54, 22] on icon "button" at bounding box center [64, 22] width 61 height 13
